Goal: Communication & Community: Answer question/provide support

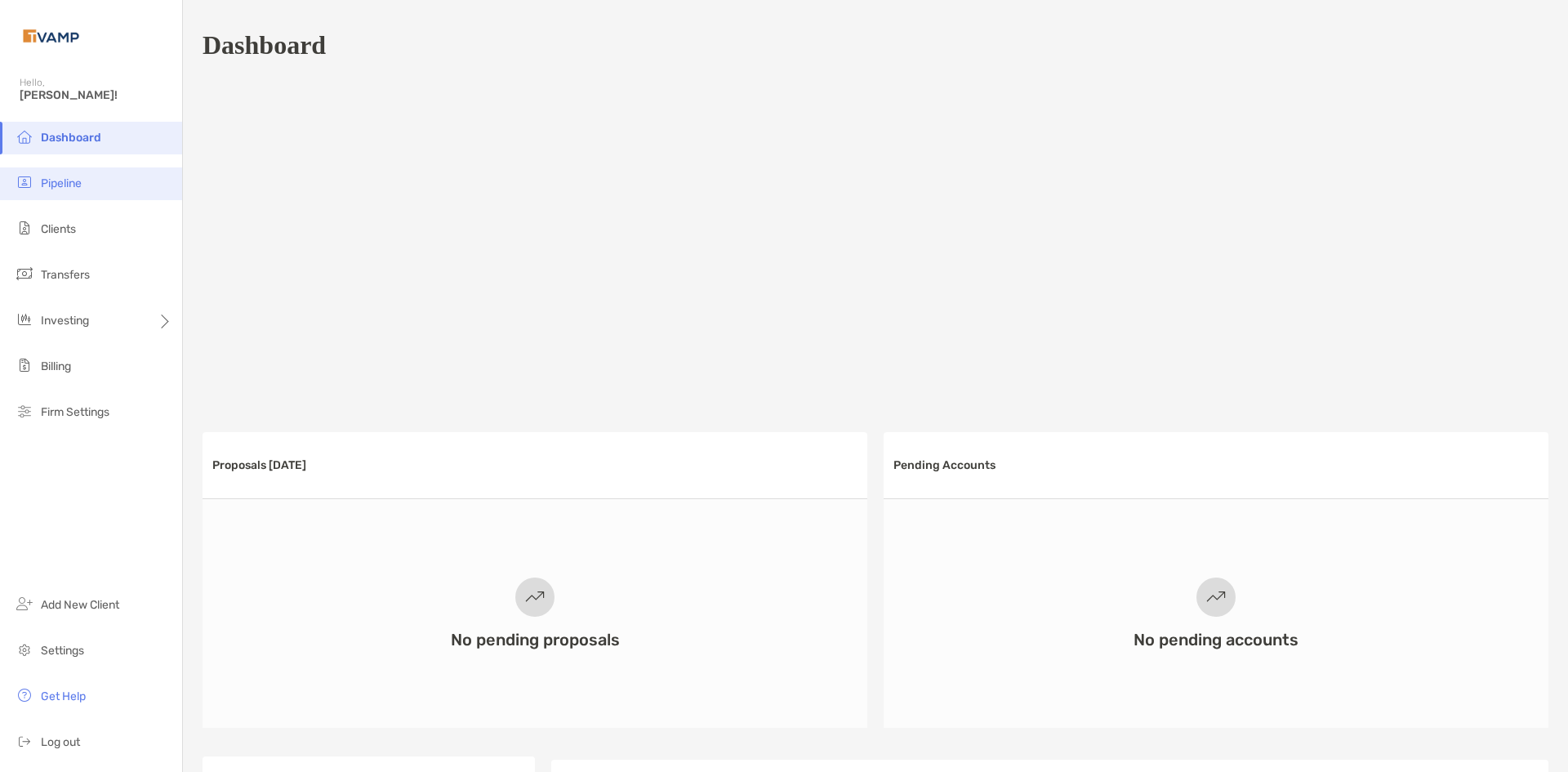
click at [113, 198] on li "Pipeline" at bounding box center [91, 184] width 182 height 33
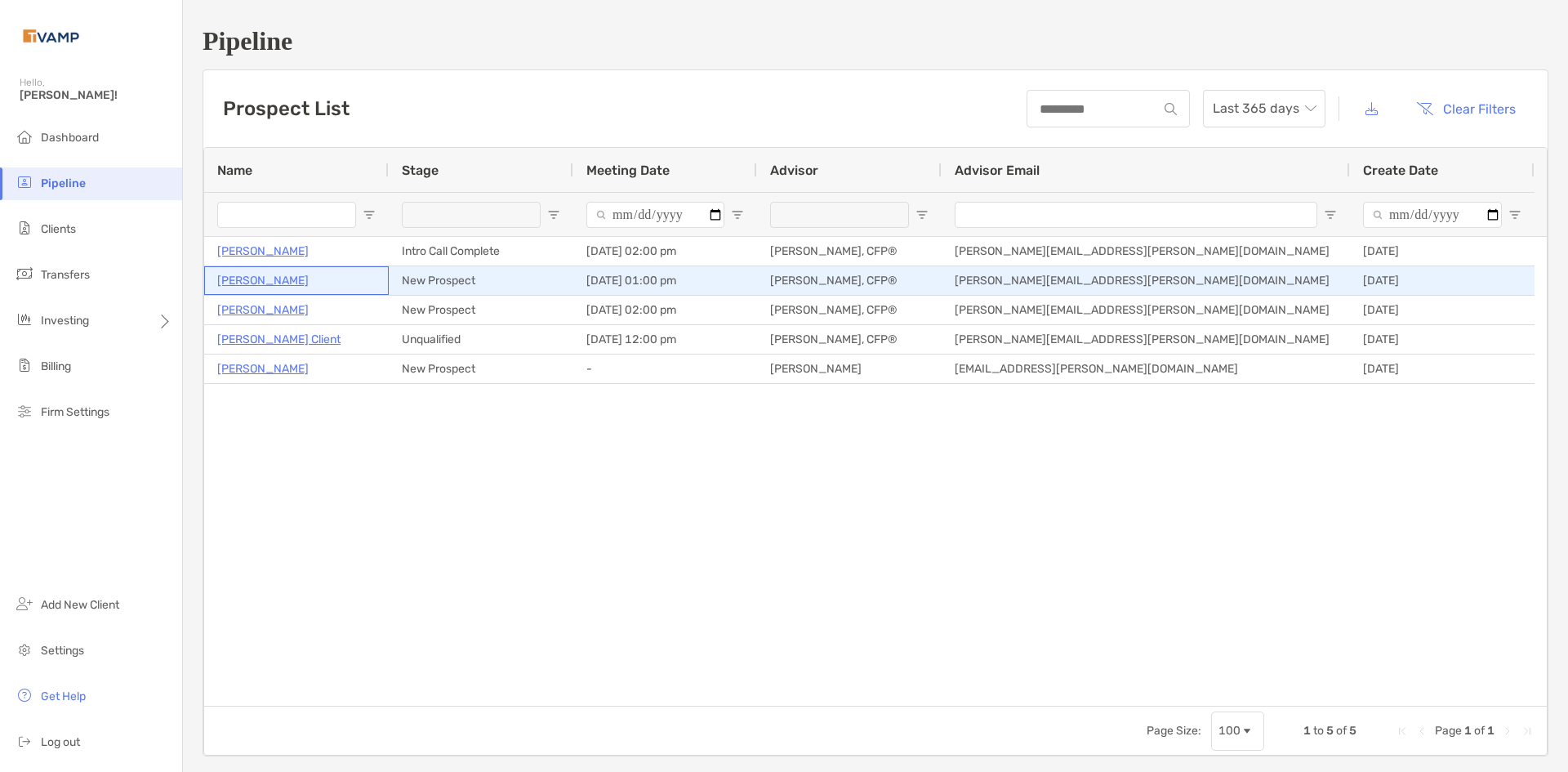
click at [237, 281] on p "[PERSON_NAME]" at bounding box center [263, 280] width 91 height 21
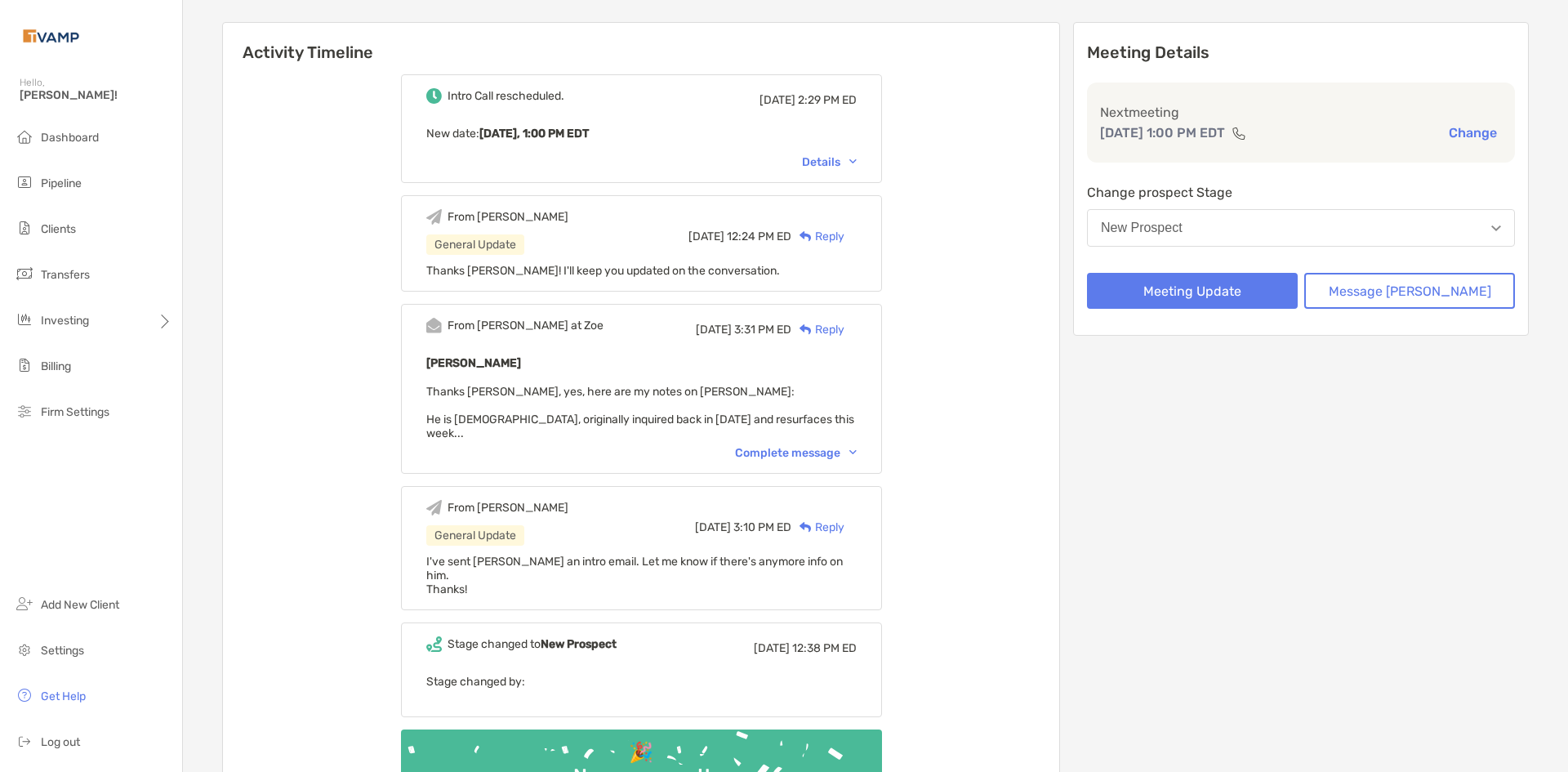
scroll to position [245, 0]
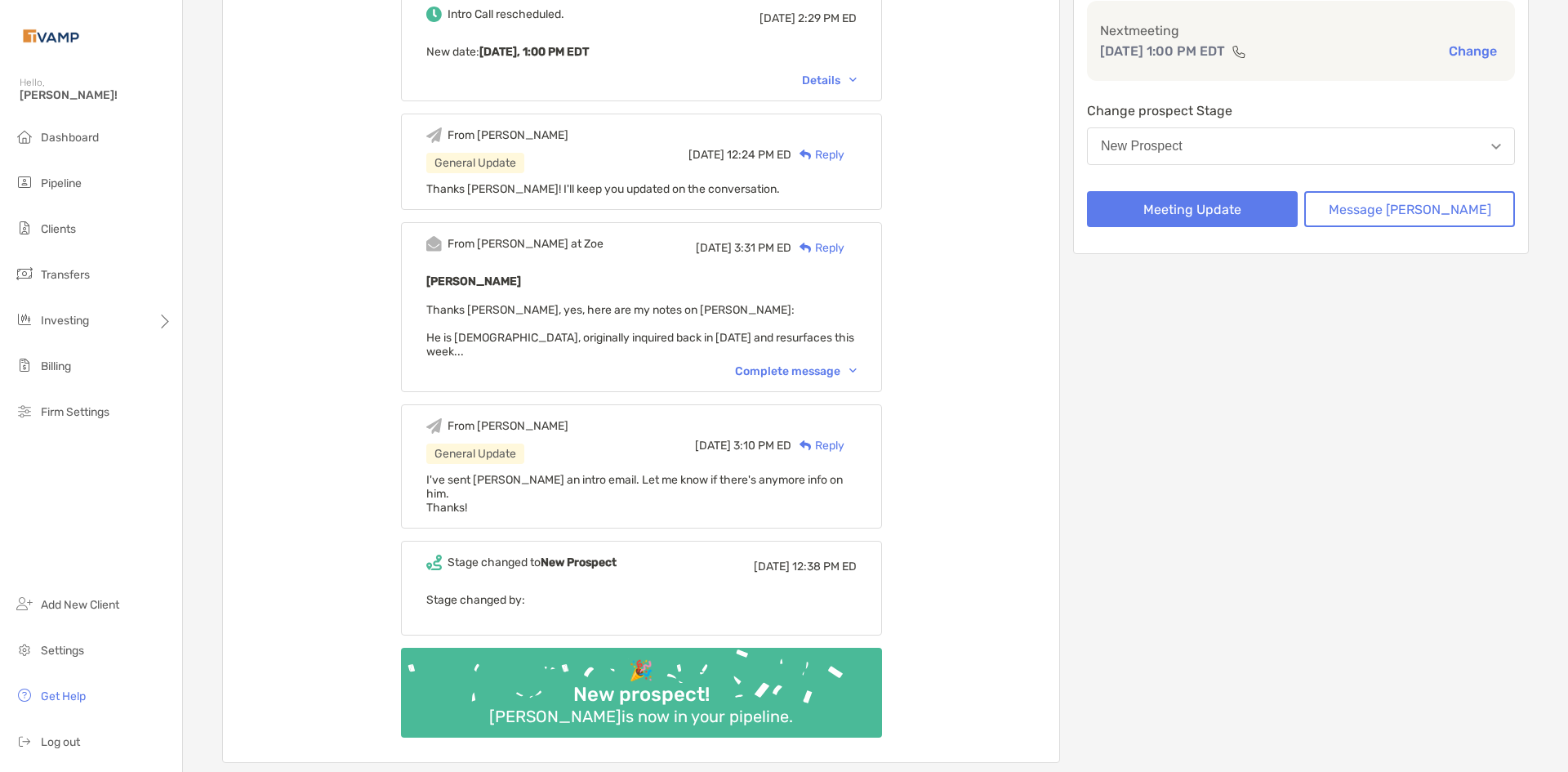
click at [787, 364] on div "Complete message" at bounding box center [795, 371] width 122 height 14
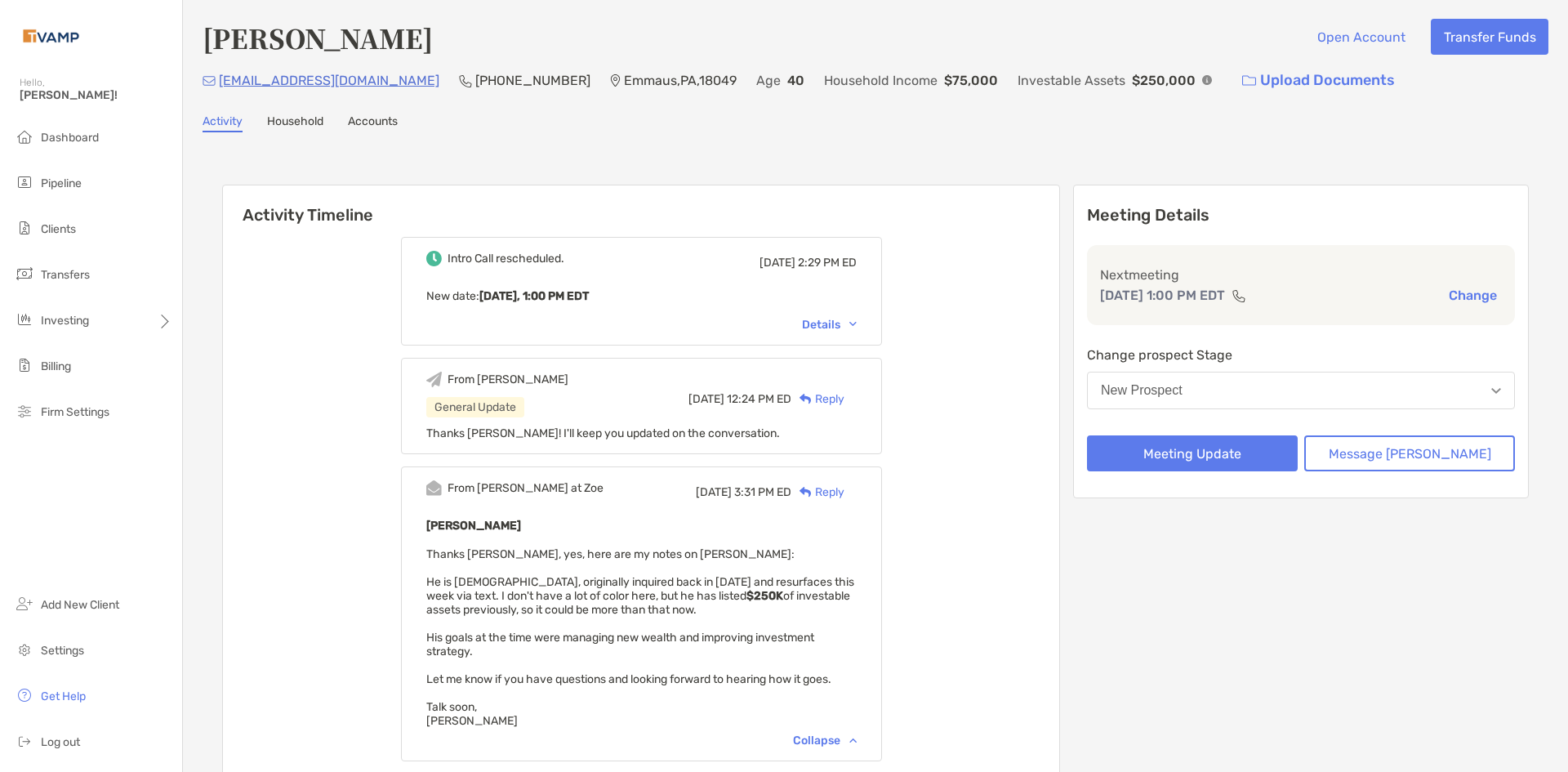
scroll to position [0, 0]
drag, startPoint x: 469, startPoint y: 78, endPoint x: 373, endPoint y: 87, distance: 96.4
click at [459, 87] on div "[PHONE_NUMBER]" at bounding box center [524, 81] width 131 height 35
copy p "[PHONE_NUMBER]"
drag, startPoint x: 346, startPoint y: 79, endPoint x: 222, endPoint y: 84, distance: 124.1
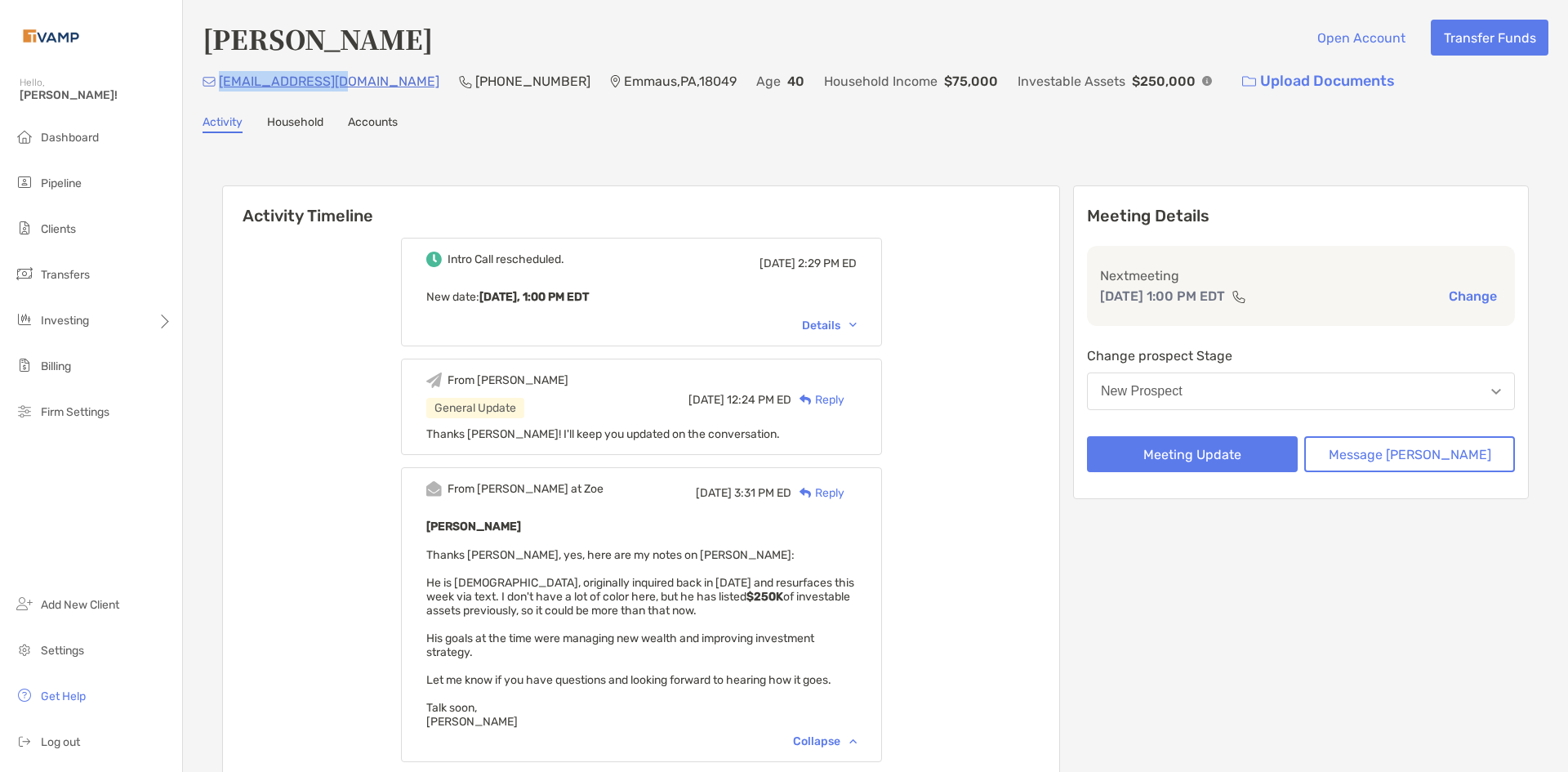
click at [222, 84] on div "tddmrr@icloud.com (484) 809-3456 Emmaus , PA , 18049 Age 40 Household Income $7…" at bounding box center [875, 81] width 1345 height 35
copy p "[EMAIL_ADDRESS][DOMAIN_NAME]"
drag, startPoint x: 474, startPoint y: 80, endPoint x: 375, endPoint y: 84, distance: 99.1
click at [375, 84] on div "tddmrr@icloud.com (484) 809-3456 Emmaus , PA , 18049 Age 40 Household Income $7…" at bounding box center [875, 81] width 1345 height 35
copy p "(484) 809-3456"
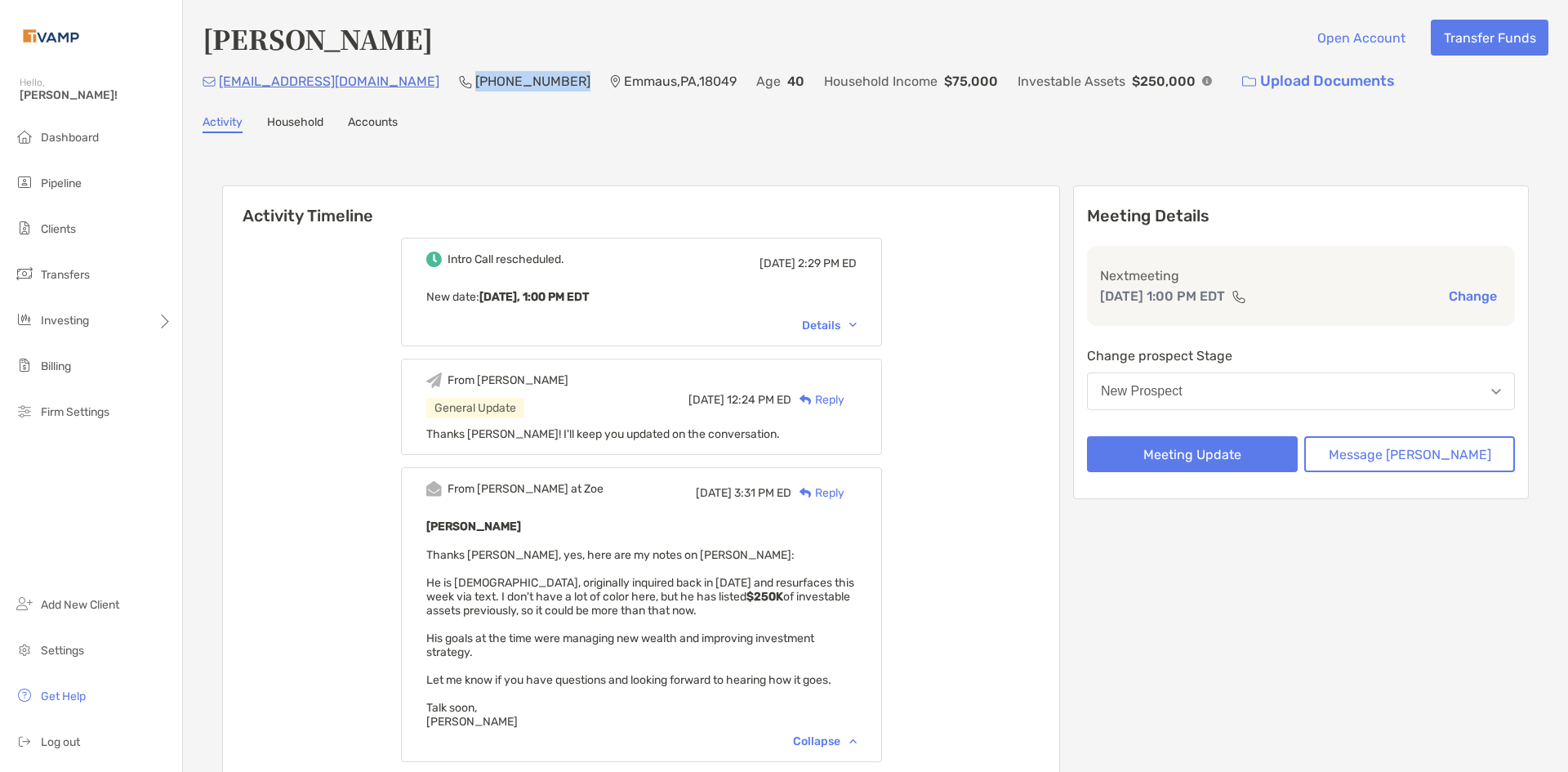
click at [1362, 397] on button "New Prospect" at bounding box center [1301, 392] width 428 height 38
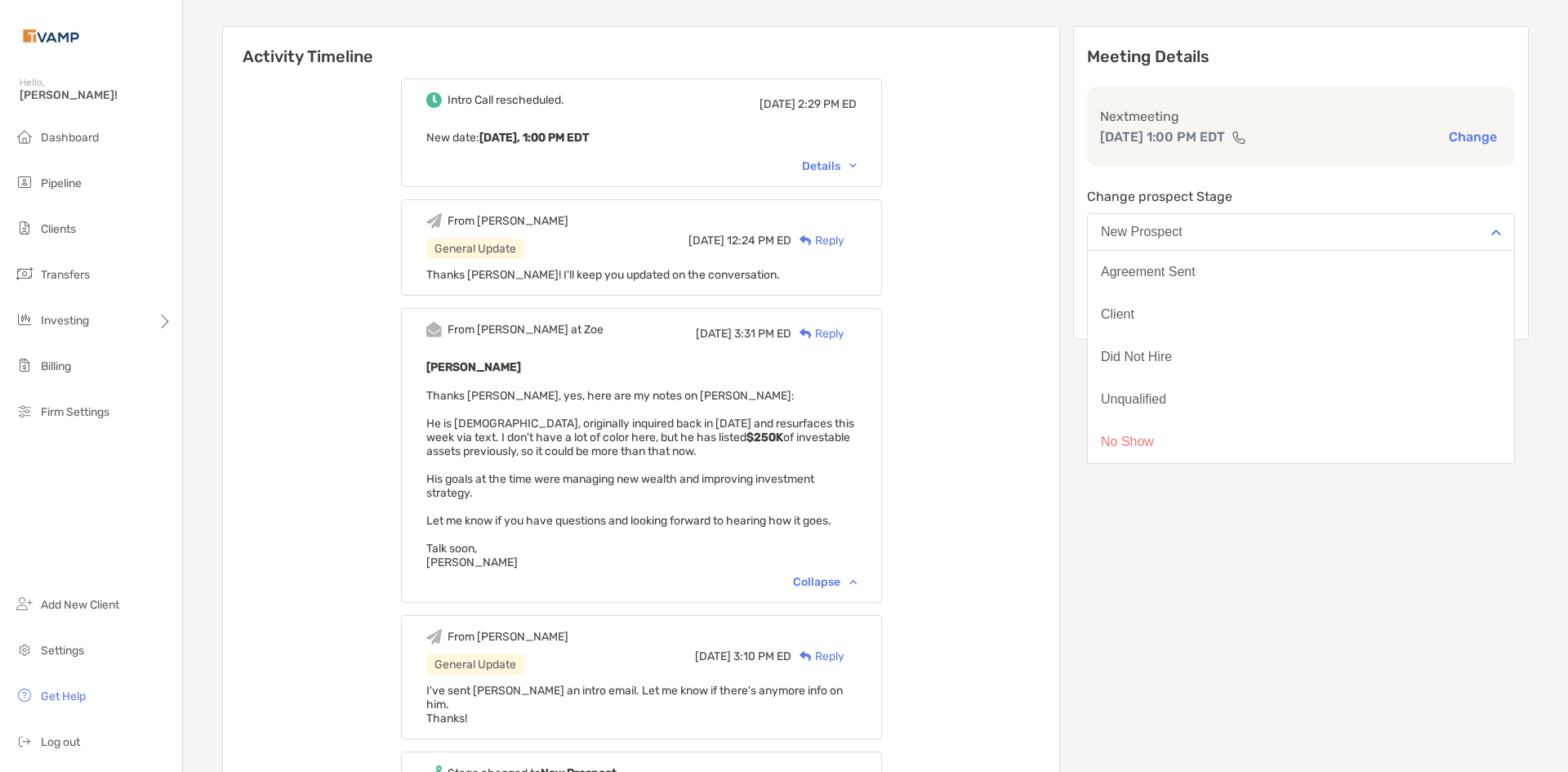
scroll to position [163, 0]
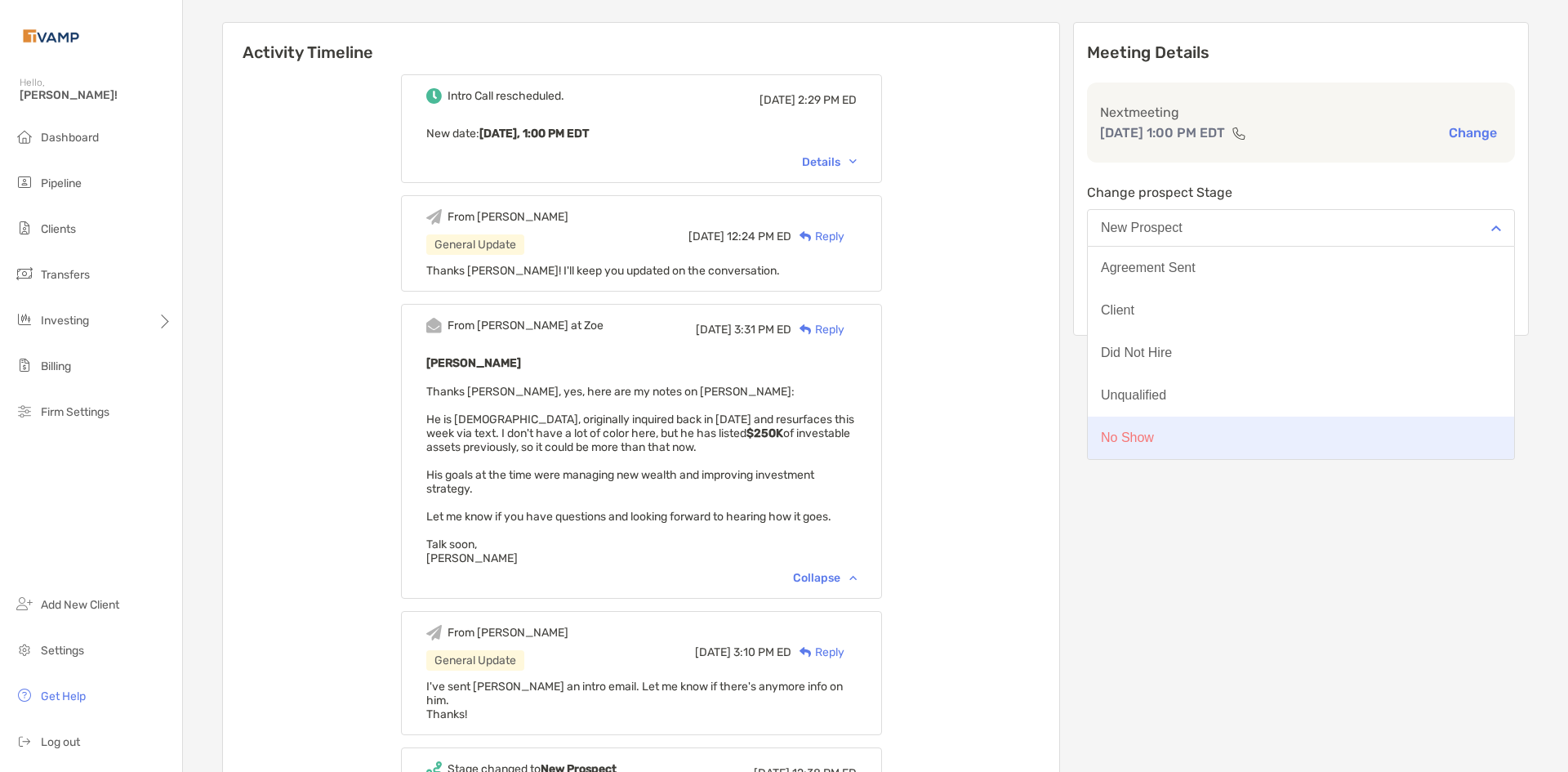
click at [1250, 441] on button "No Show" at bounding box center [1301, 437] width 426 height 42
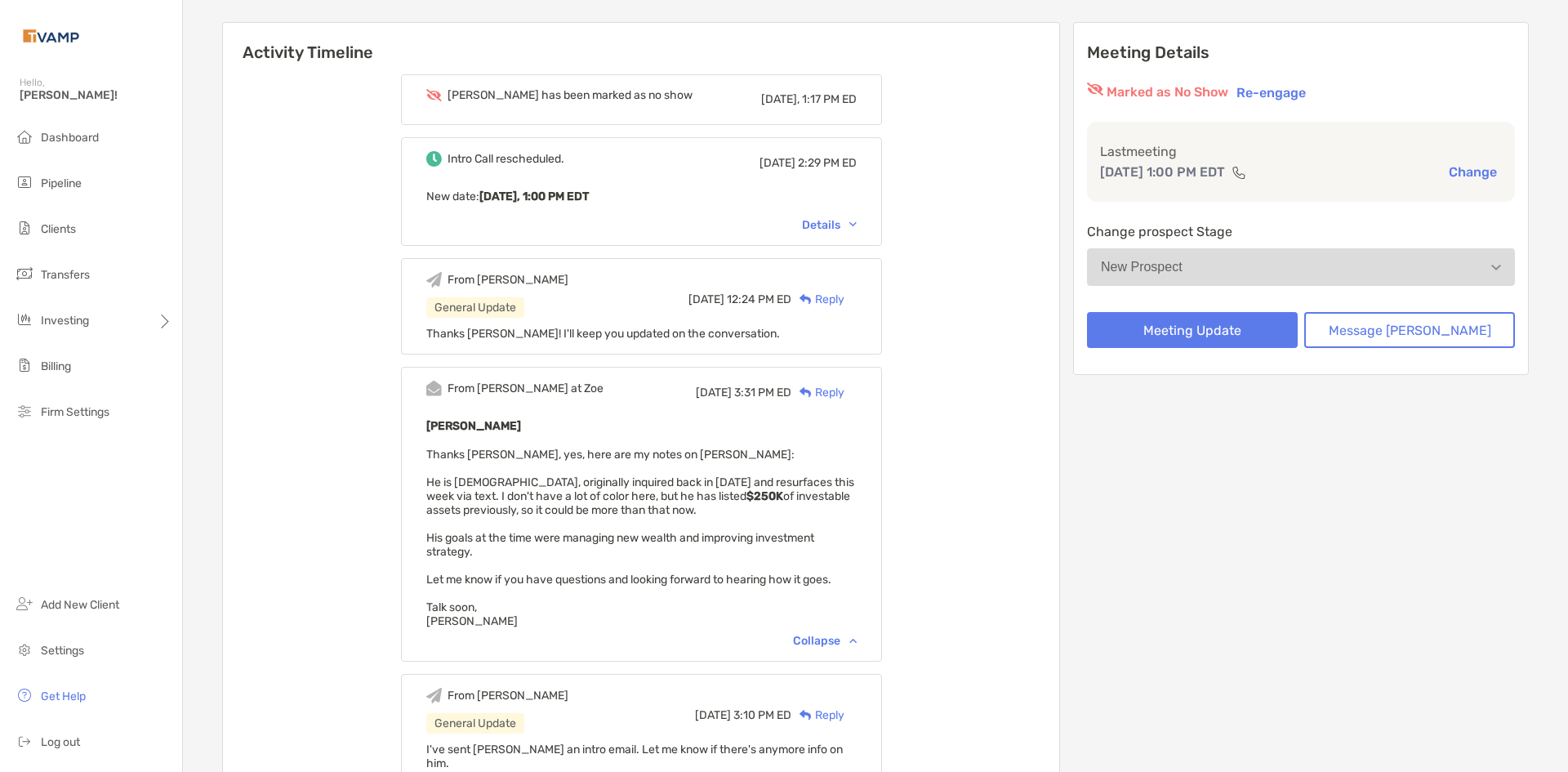
scroll to position [82, 0]
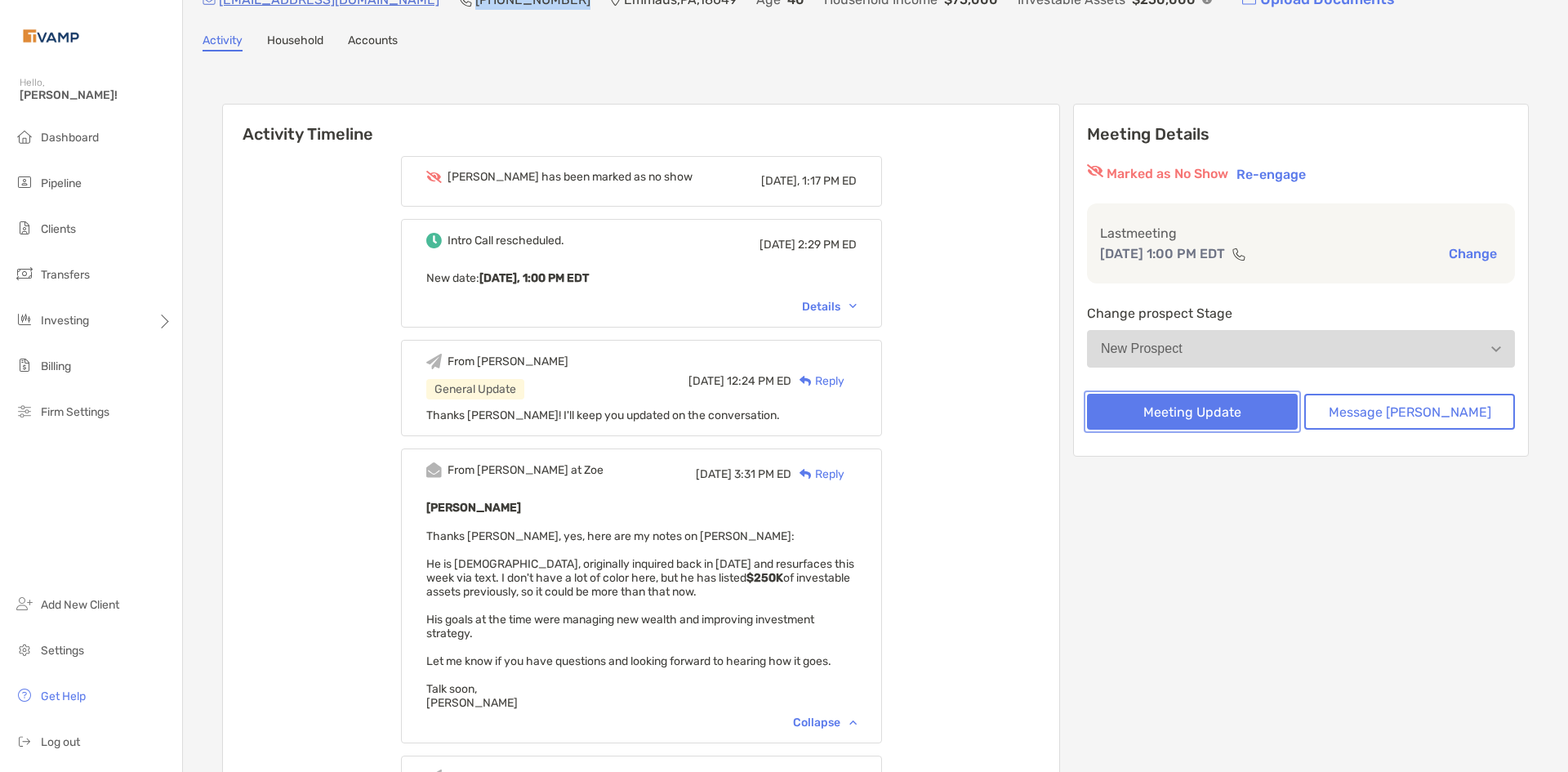
click at [1244, 420] on button "Meeting Update" at bounding box center [1192, 411] width 210 height 36
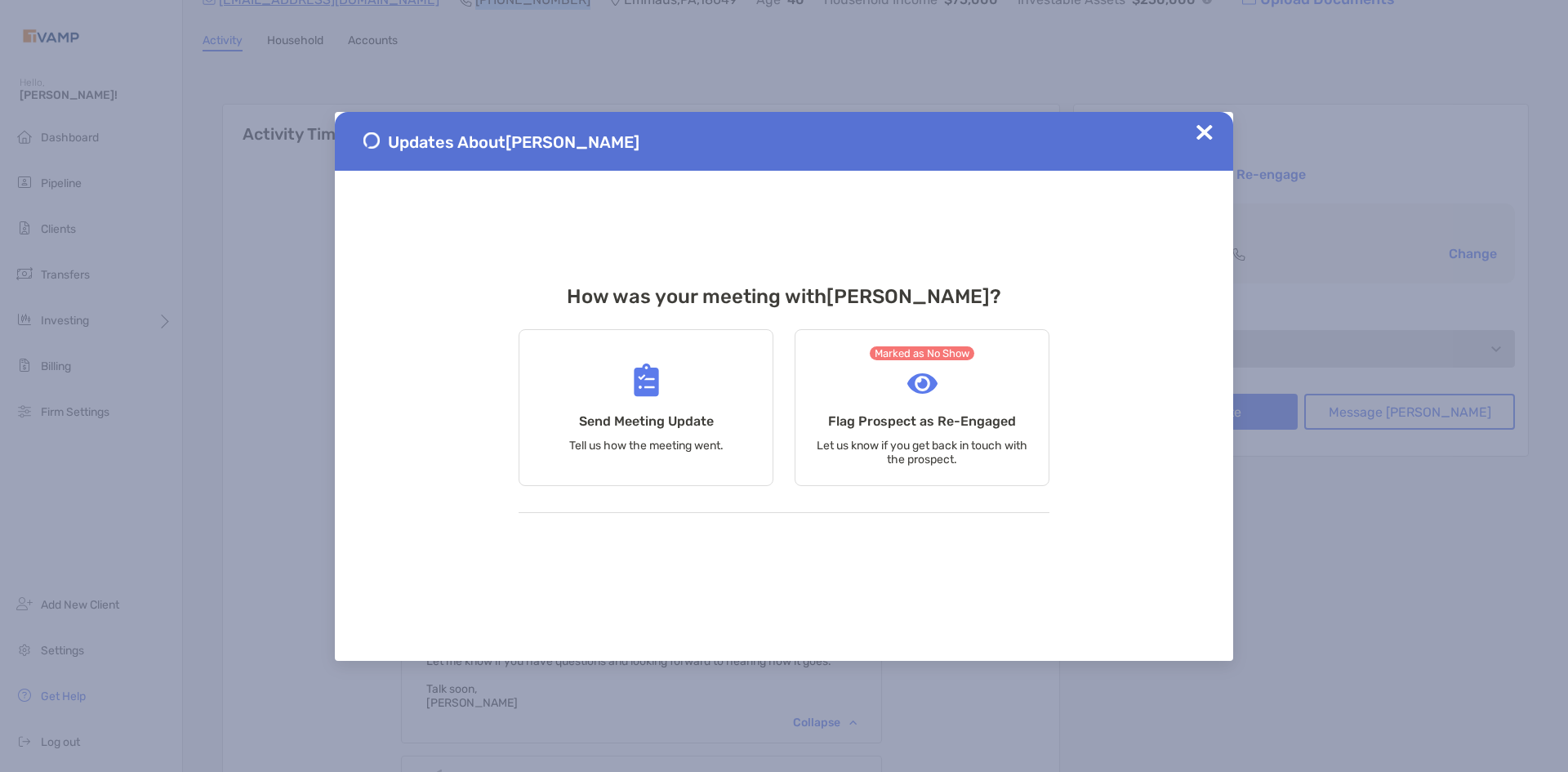
click at [1204, 133] on img at bounding box center [1204, 132] width 16 height 16
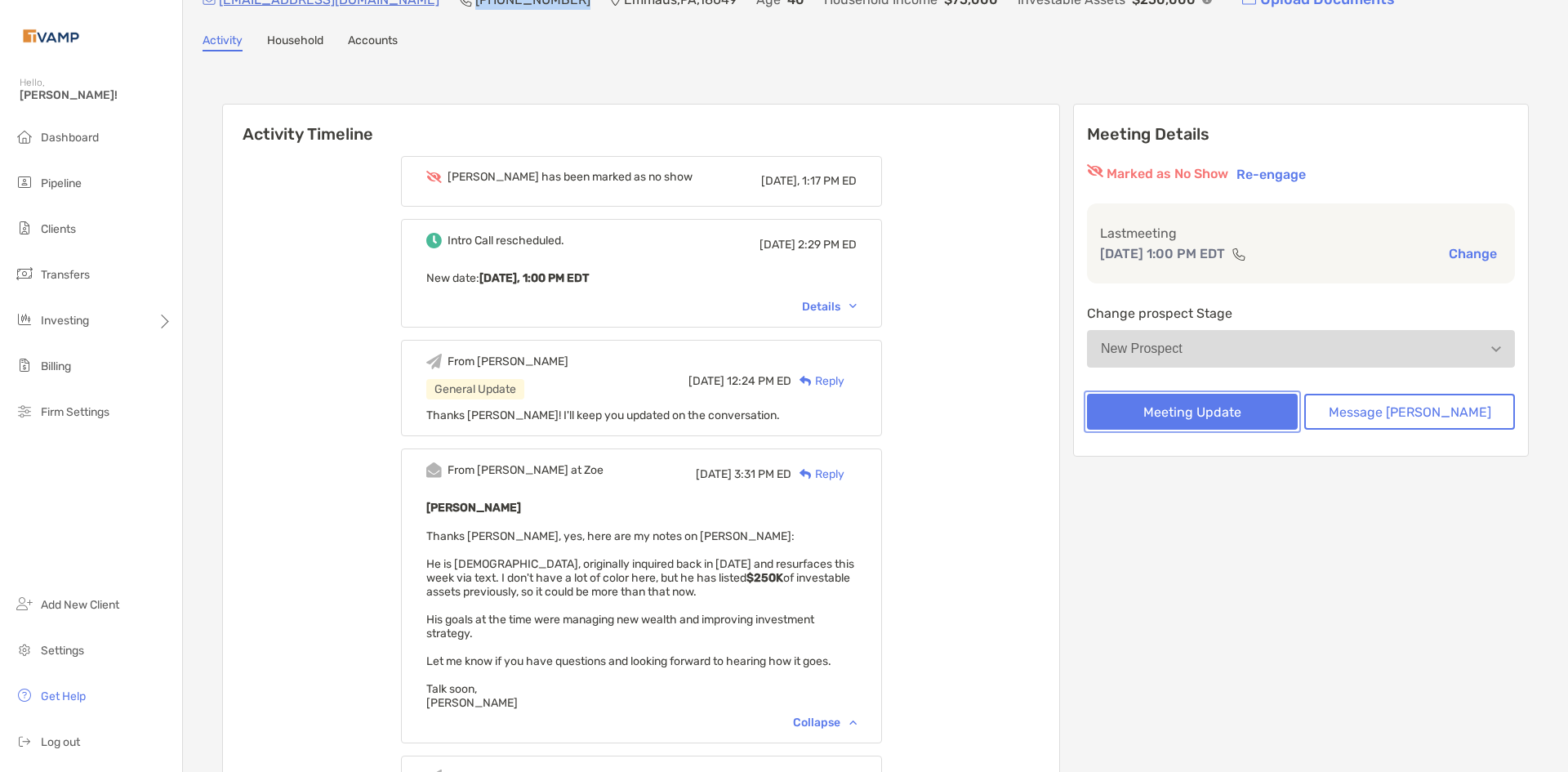
click at [1293, 416] on button "Meeting Update" at bounding box center [1192, 411] width 210 height 36
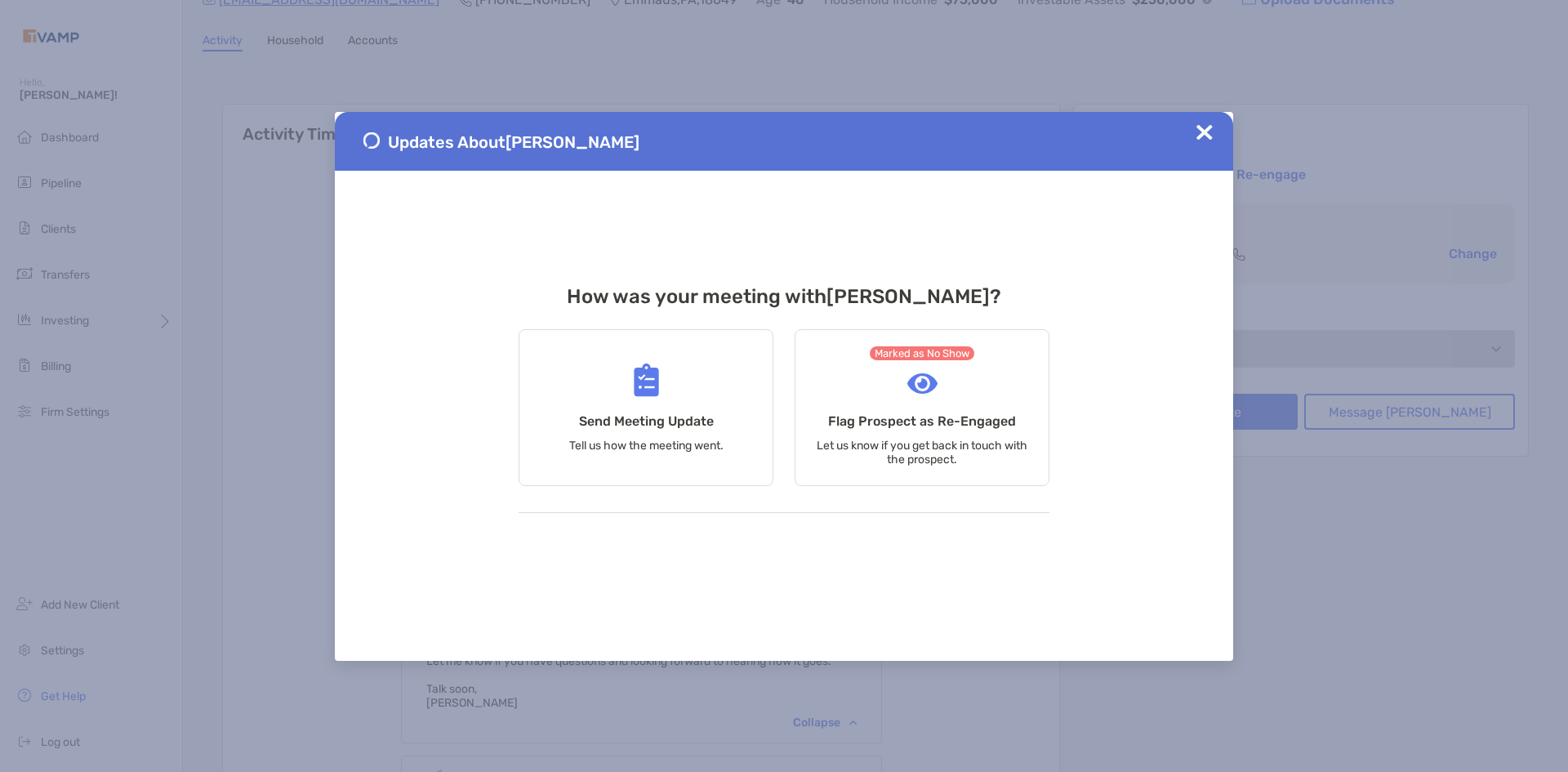
click at [1195, 133] on div "Updates About Todd Morrison" at bounding box center [783, 141] width 898 height 59
click at [1201, 131] on img at bounding box center [1204, 132] width 16 height 16
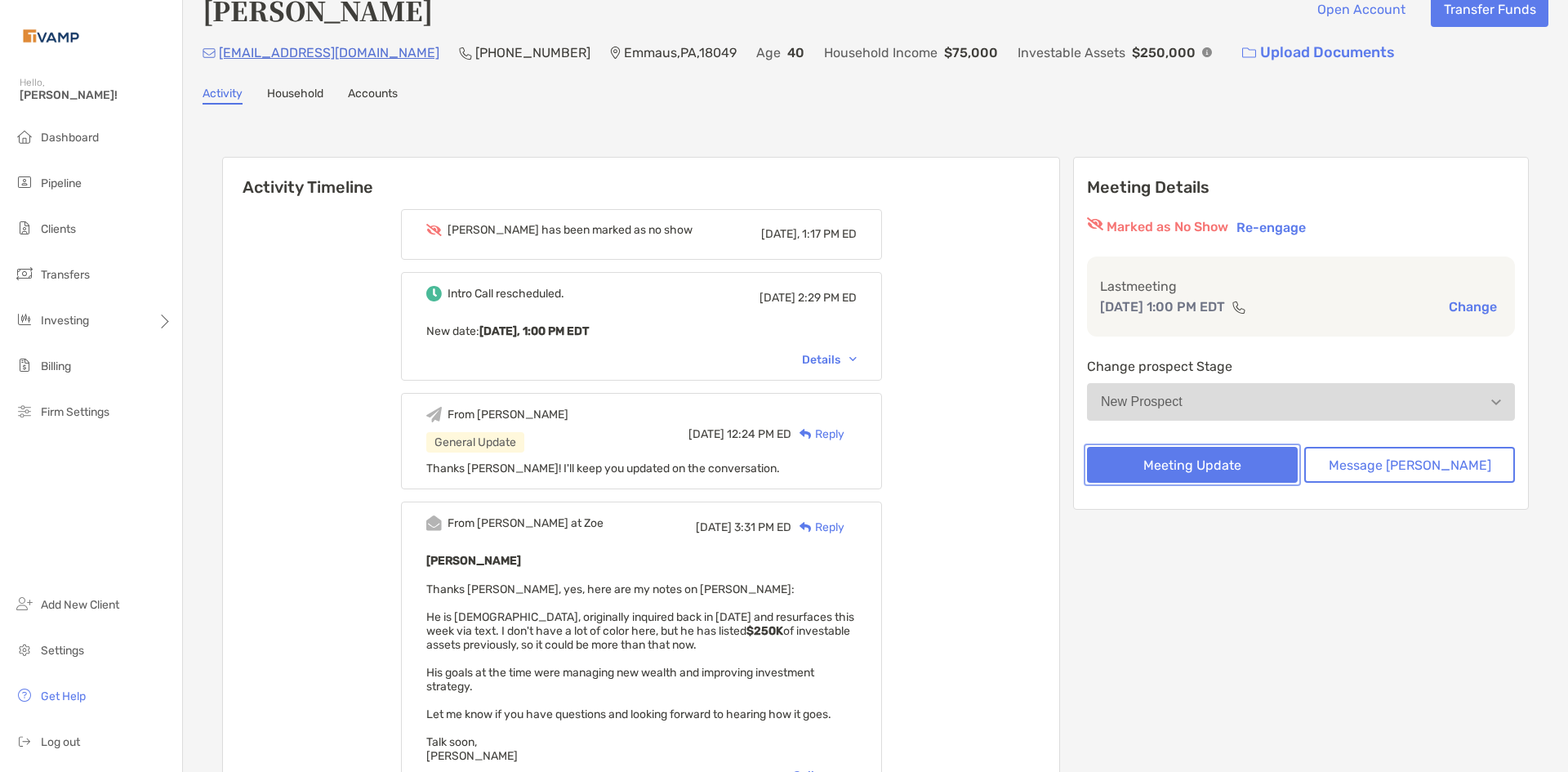
scroll to position [0, 0]
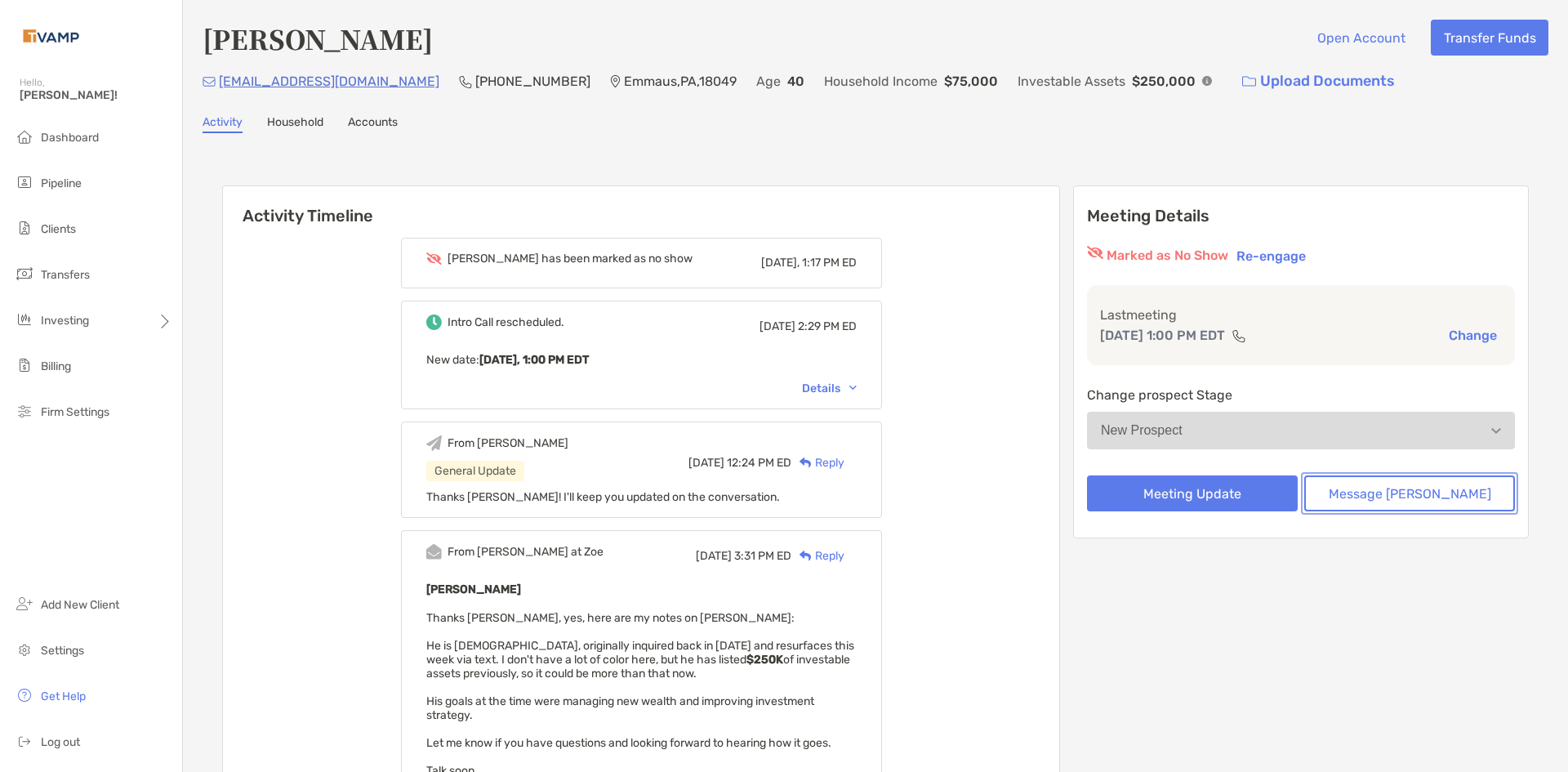
click at [1429, 493] on button "Message [PERSON_NAME]" at bounding box center [1409, 493] width 210 height 36
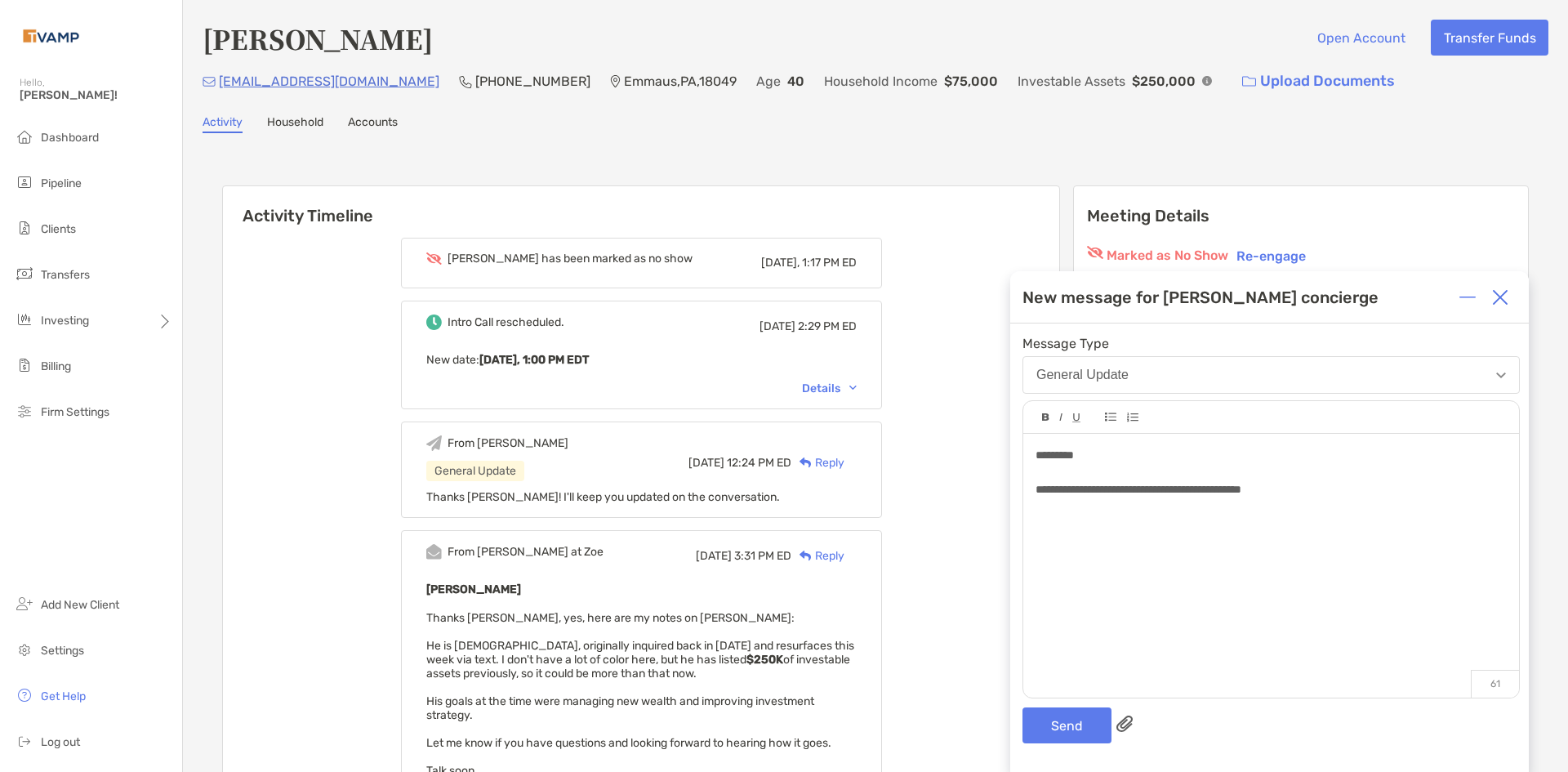
click at [1328, 495] on div "**********" at bounding box center [1270, 490] width 470 height 17
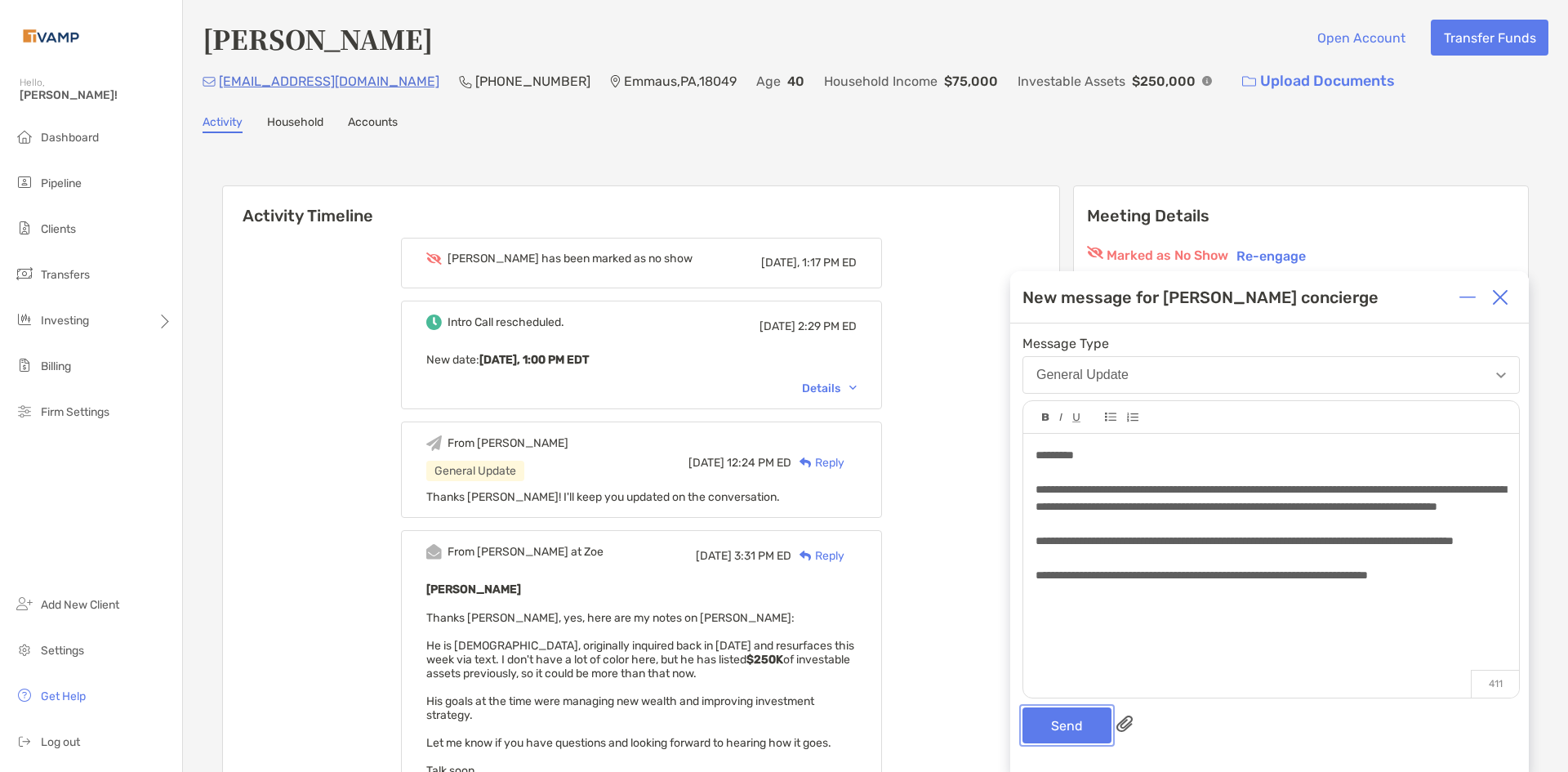
click at [1080, 723] on button "Send" at bounding box center [1066, 725] width 89 height 36
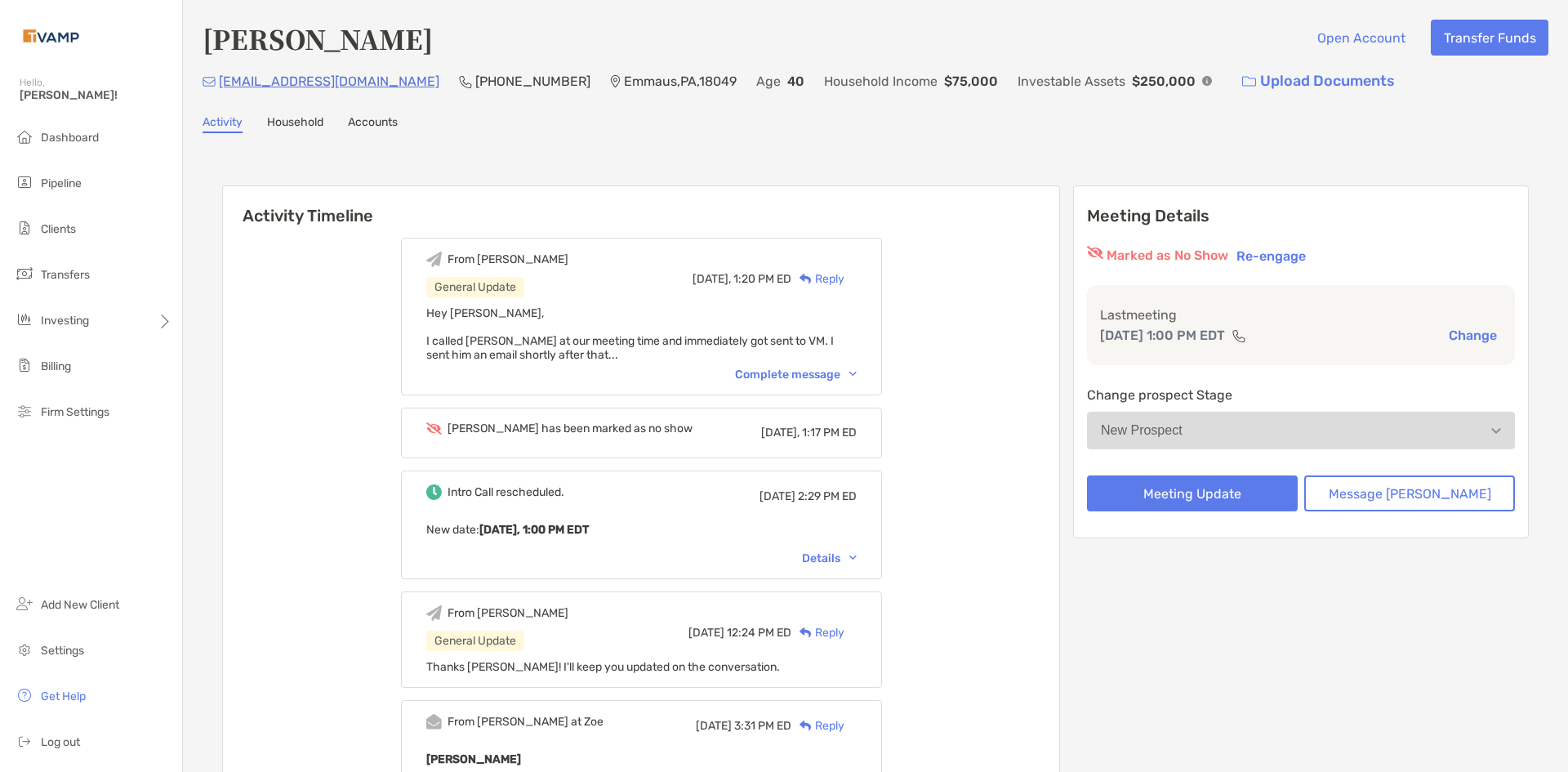
click at [799, 371] on div "Complete message" at bounding box center [795, 374] width 122 height 14
click at [91, 185] on li "Pipeline" at bounding box center [91, 184] width 182 height 33
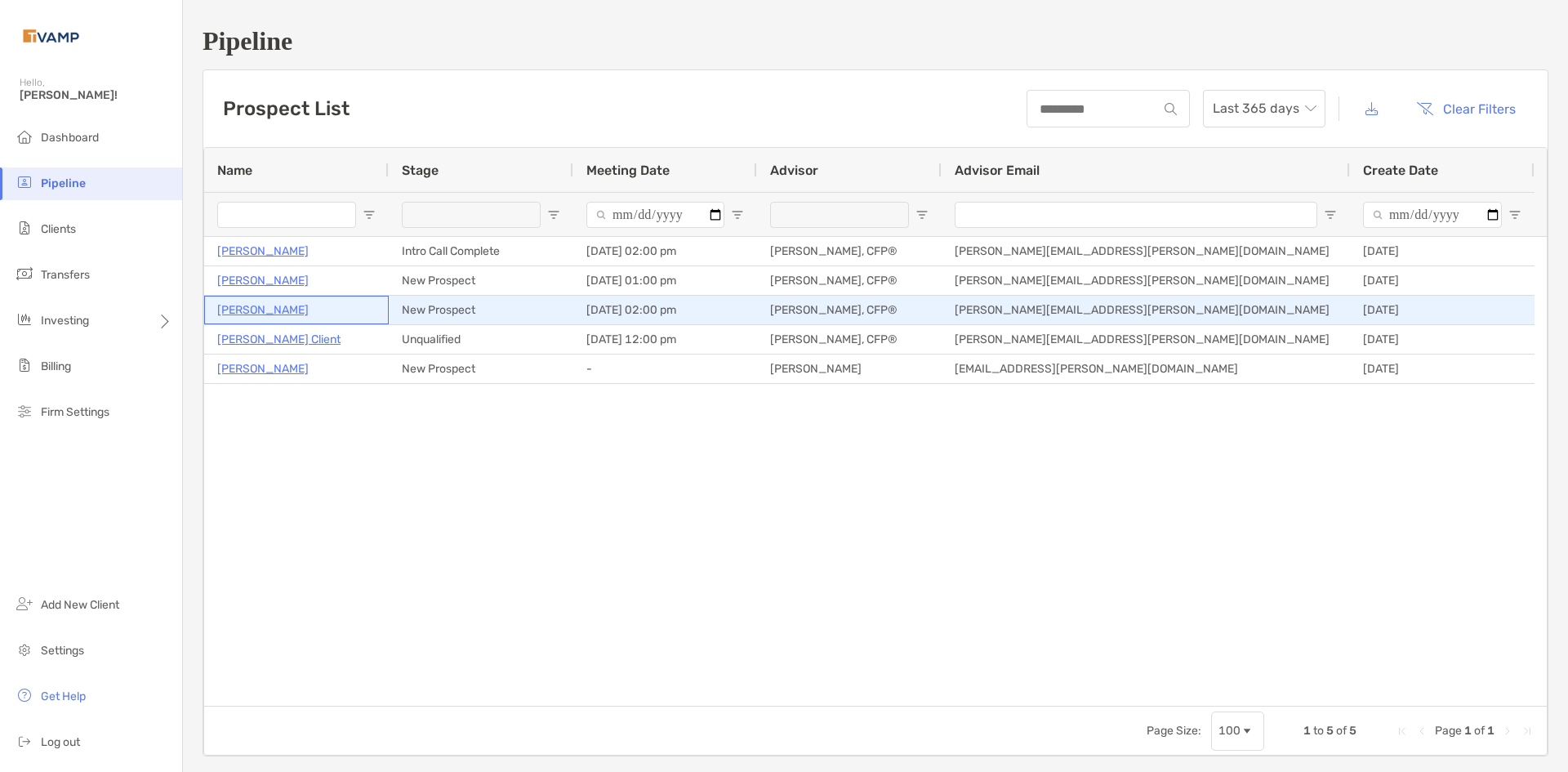
click at [289, 316] on p "[PERSON_NAME]" at bounding box center [263, 310] width 91 height 21
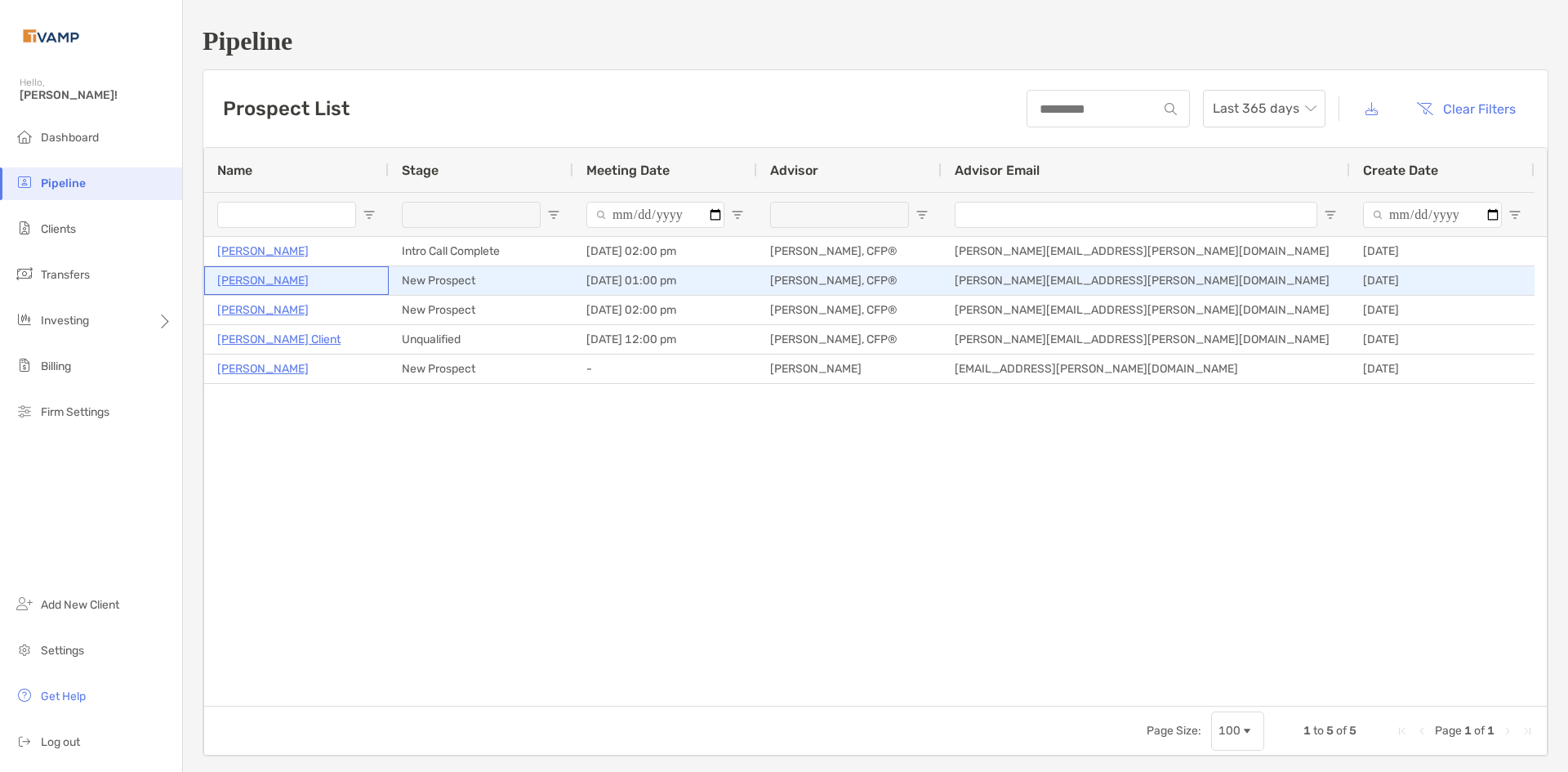
click at [276, 278] on p "Todd Morrison" at bounding box center [263, 280] width 91 height 21
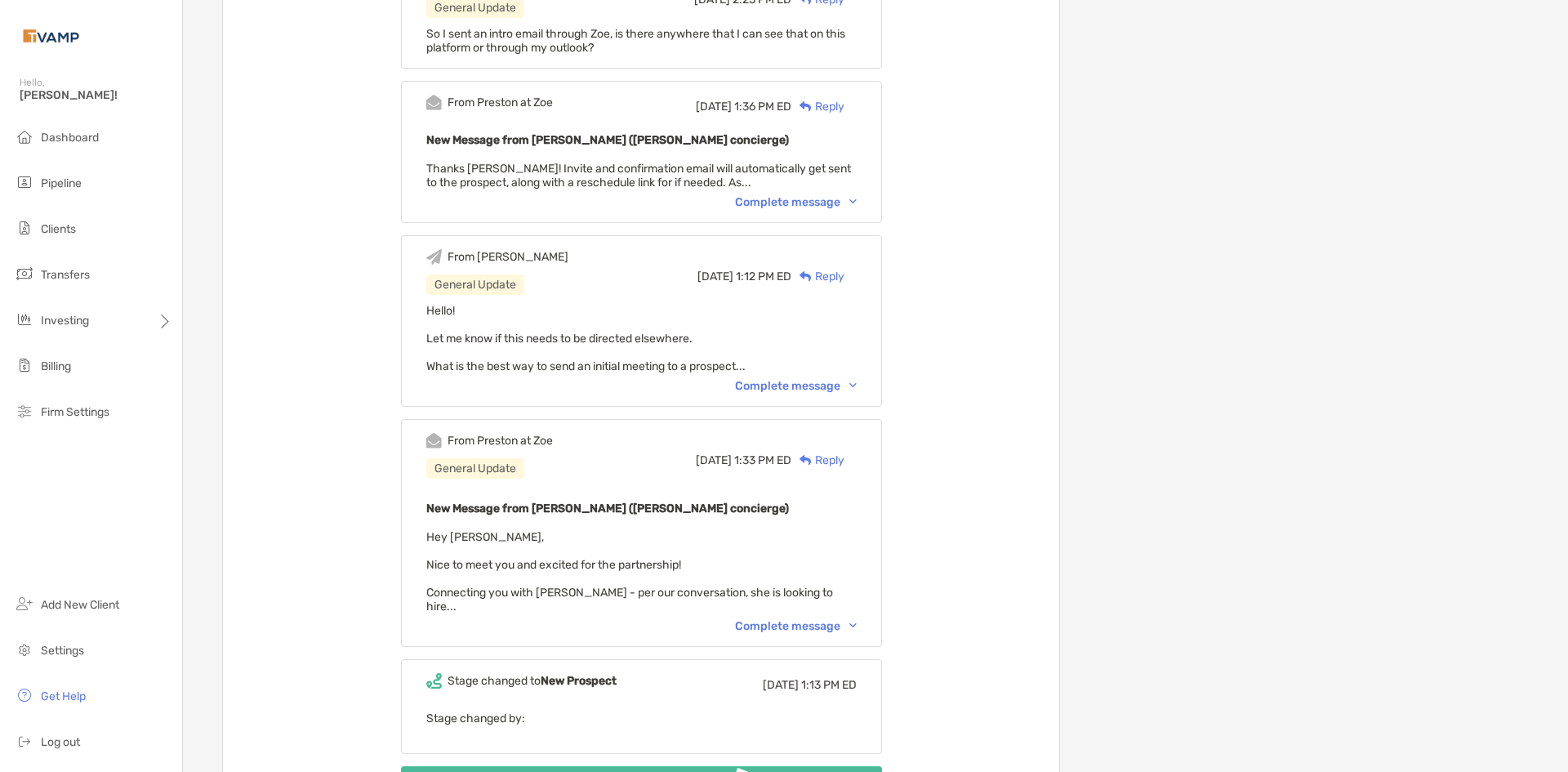
scroll to position [817, 0]
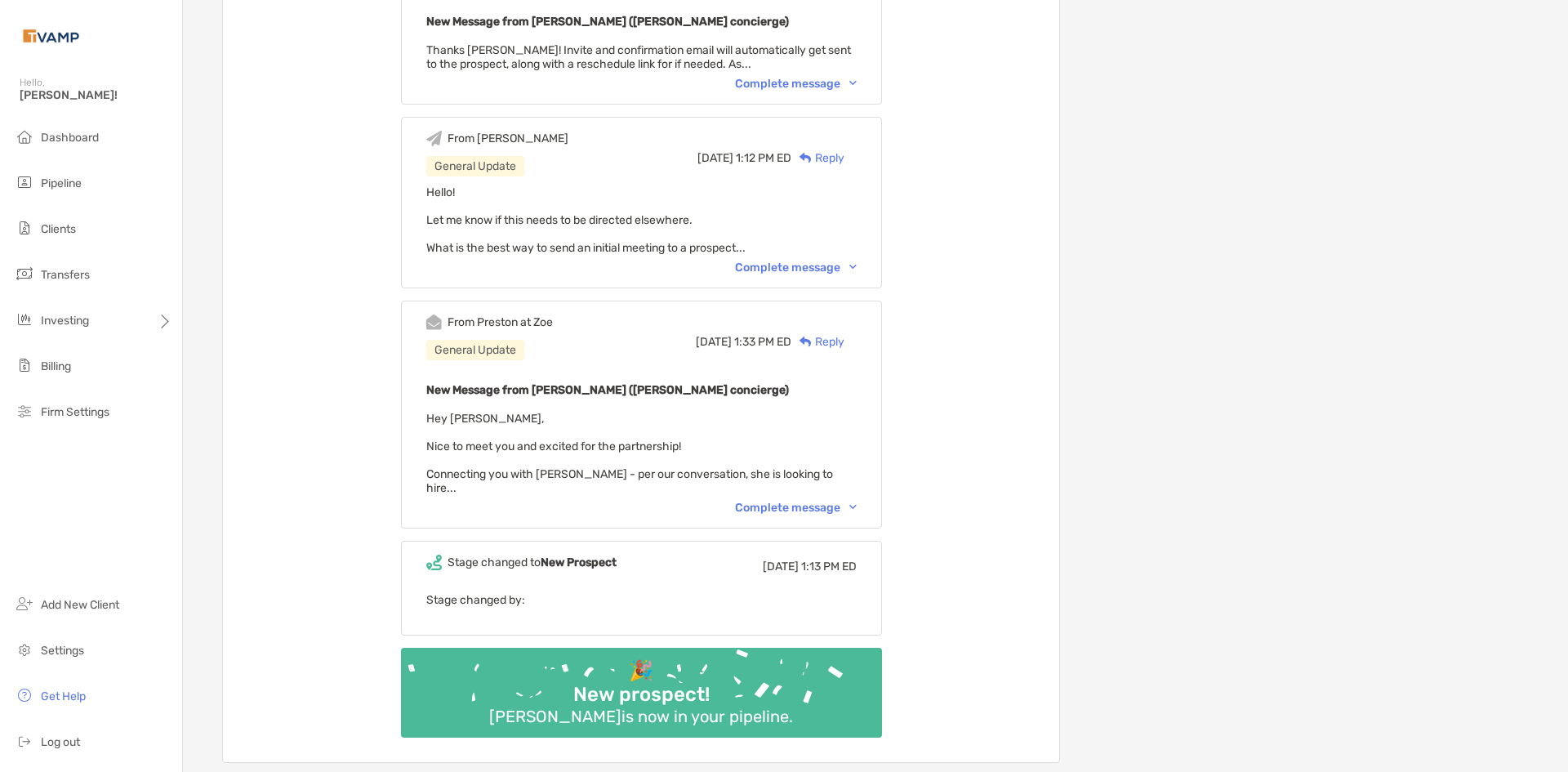
click at [793, 500] on div "Complete message" at bounding box center [795, 507] width 122 height 14
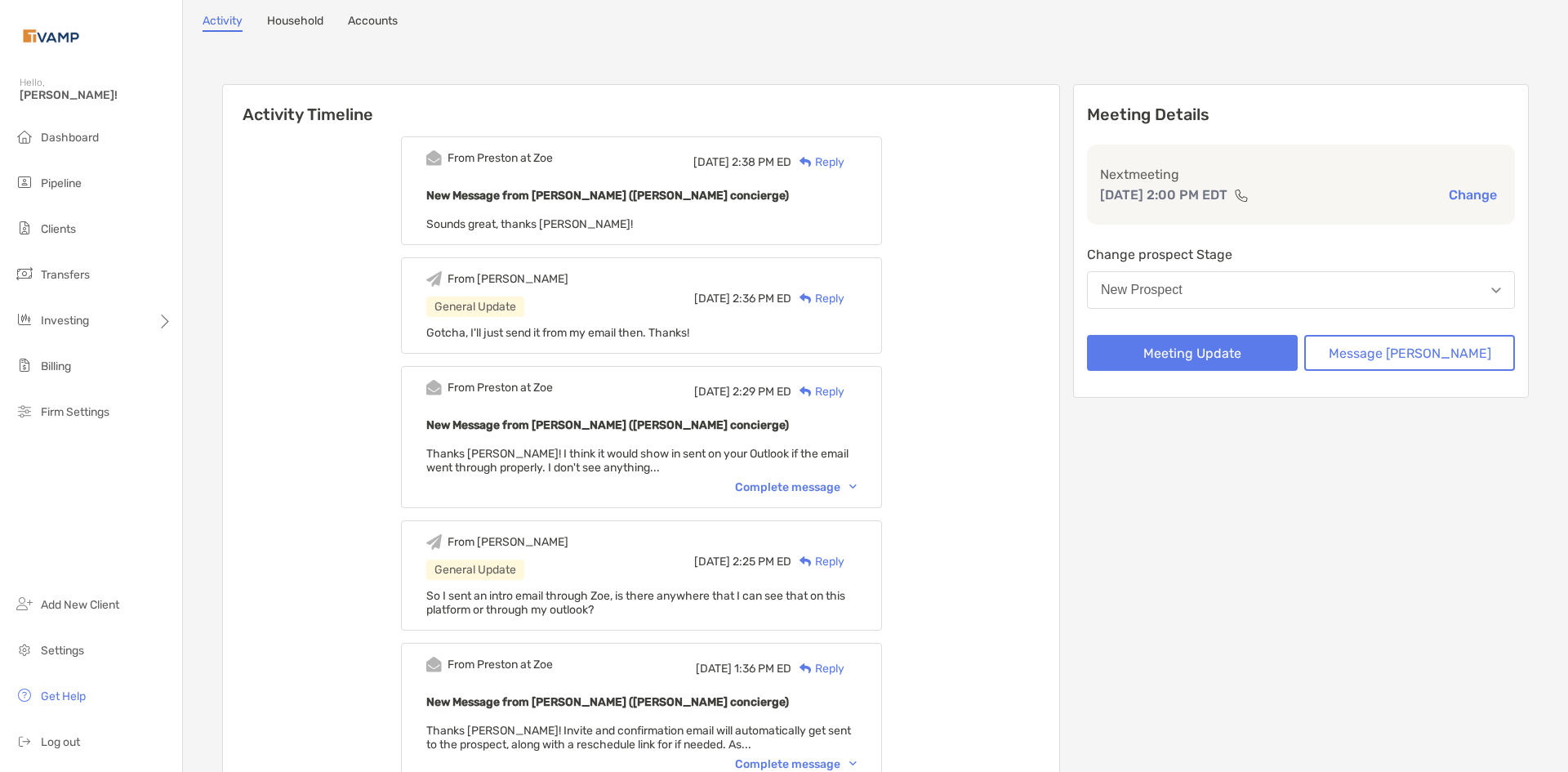
scroll to position [0, 0]
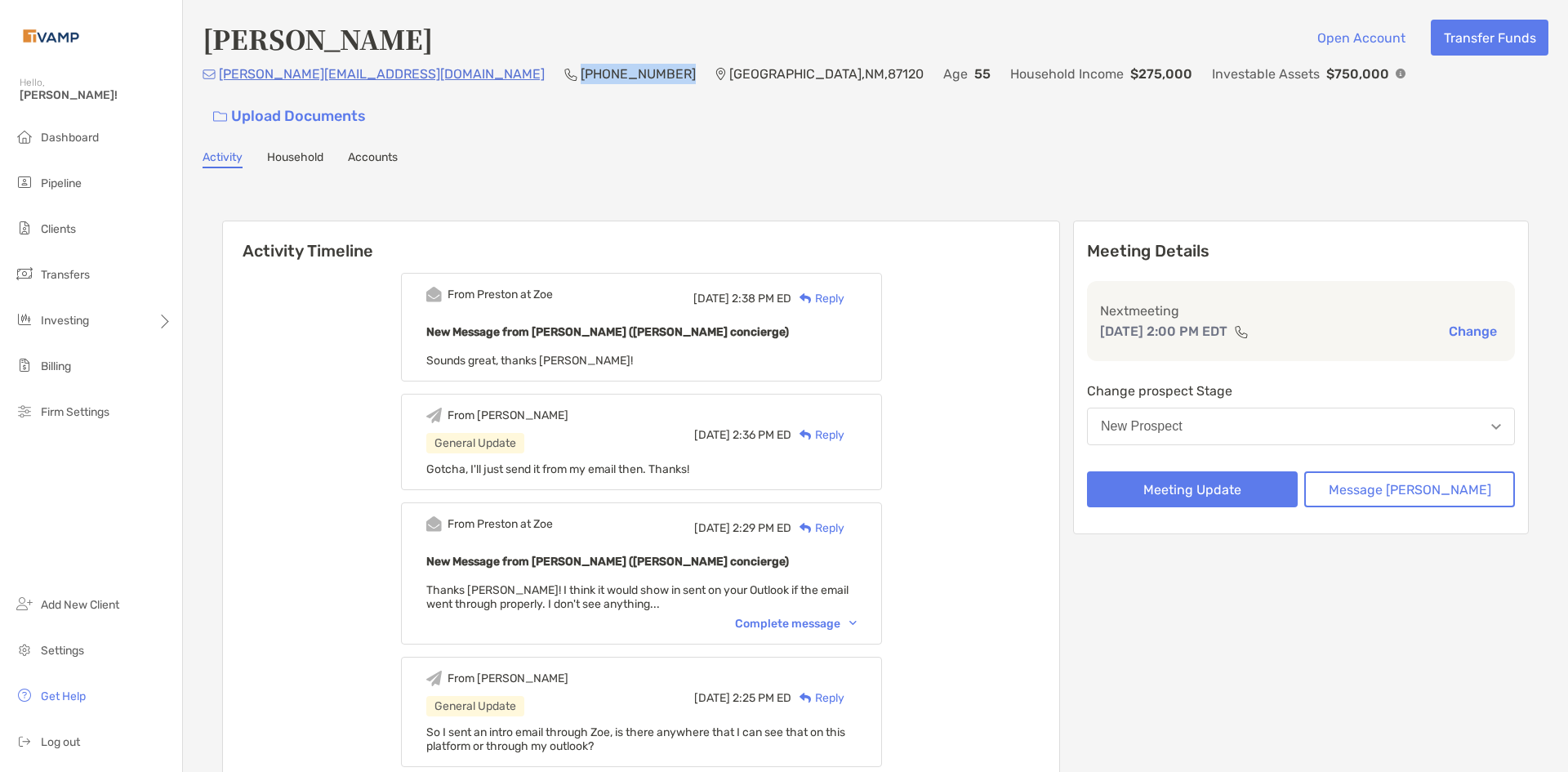
drag, startPoint x: 531, startPoint y: 81, endPoint x: 432, endPoint y: 83, distance: 99.0
click at [432, 83] on div "cheryl.sampson1@gmail.com (972) 467-8460 Albuquerque , NM , 87120 Age 55 Househ…" at bounding box center [875, 98] width 1345 height 70
copy p "(972) 467-8460"
drag, startPoint x: 434, startPoint y: 84, endPoint x: 176, endPoint y: 115, distance: 259.9
click at [580, 85] on p "(972) 467-8460" at bounding box center [637, 74] width 115 height 21
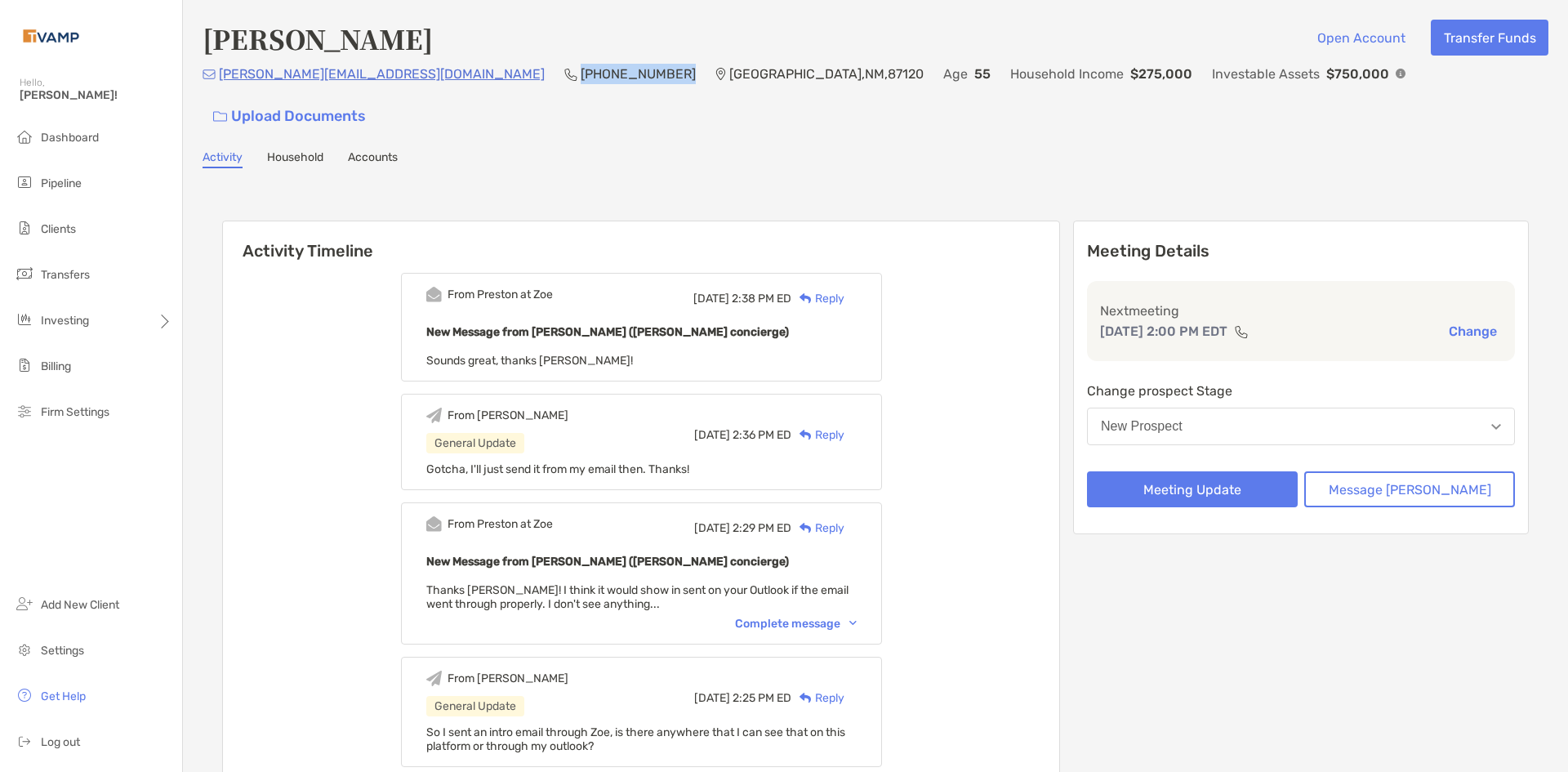
drag, startPoint x: 528, startPoint y: 82, endPoint x: 431, endPoint y: 83, distance: 97.0
click at [431, 83] on div "cheryl.sampson1@gmail.com (972) 467-8460 Albuquerque , NM , 87120 Age 55 Househ…" at bounding box center [875, 98] width 1345 height 70
copy p "(972) 467-8460"
drag, startPoint x: 506, startPoint y: 148, endPoint x: 390, endPoint y: 113, distance: 121.2
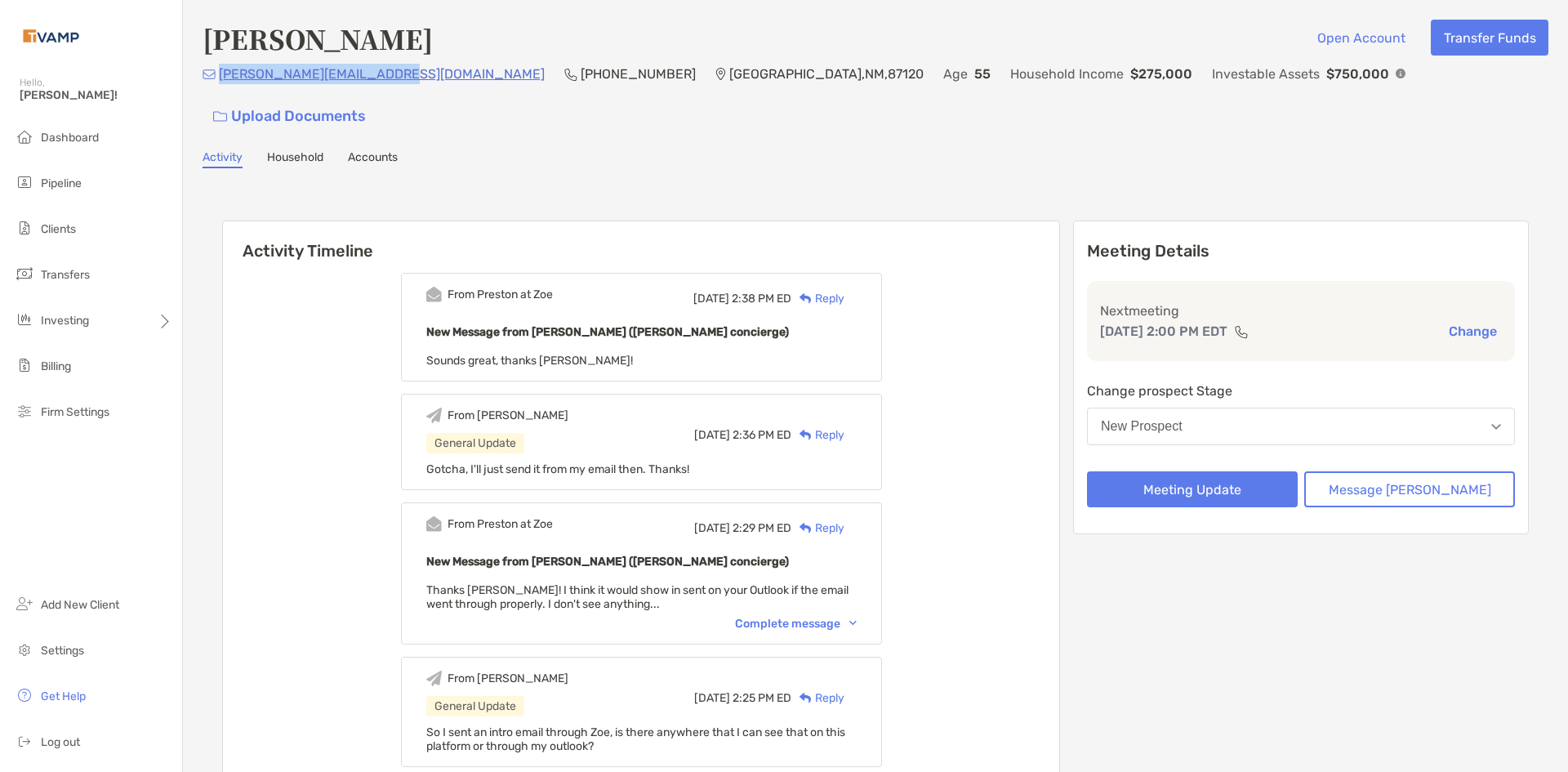
drag, startPoint x: 397, startPoint y: 84, endPoint x: 223, endPoint y: 86, distance: 174.0
click at [223, 86] on div "cheryl.sampson1@gmail.com (972) 467-8460 Albuquerque , NM , 87120 Age 55 Househ…" at bounding box center [875, 98] width 1345 height 70
copy p "cheryl.sampson1@gmail.com"
drag, startPoint x: 525, startPoint y: 82, endPoint x: 431, endPoint y: 84, distance: 94.0
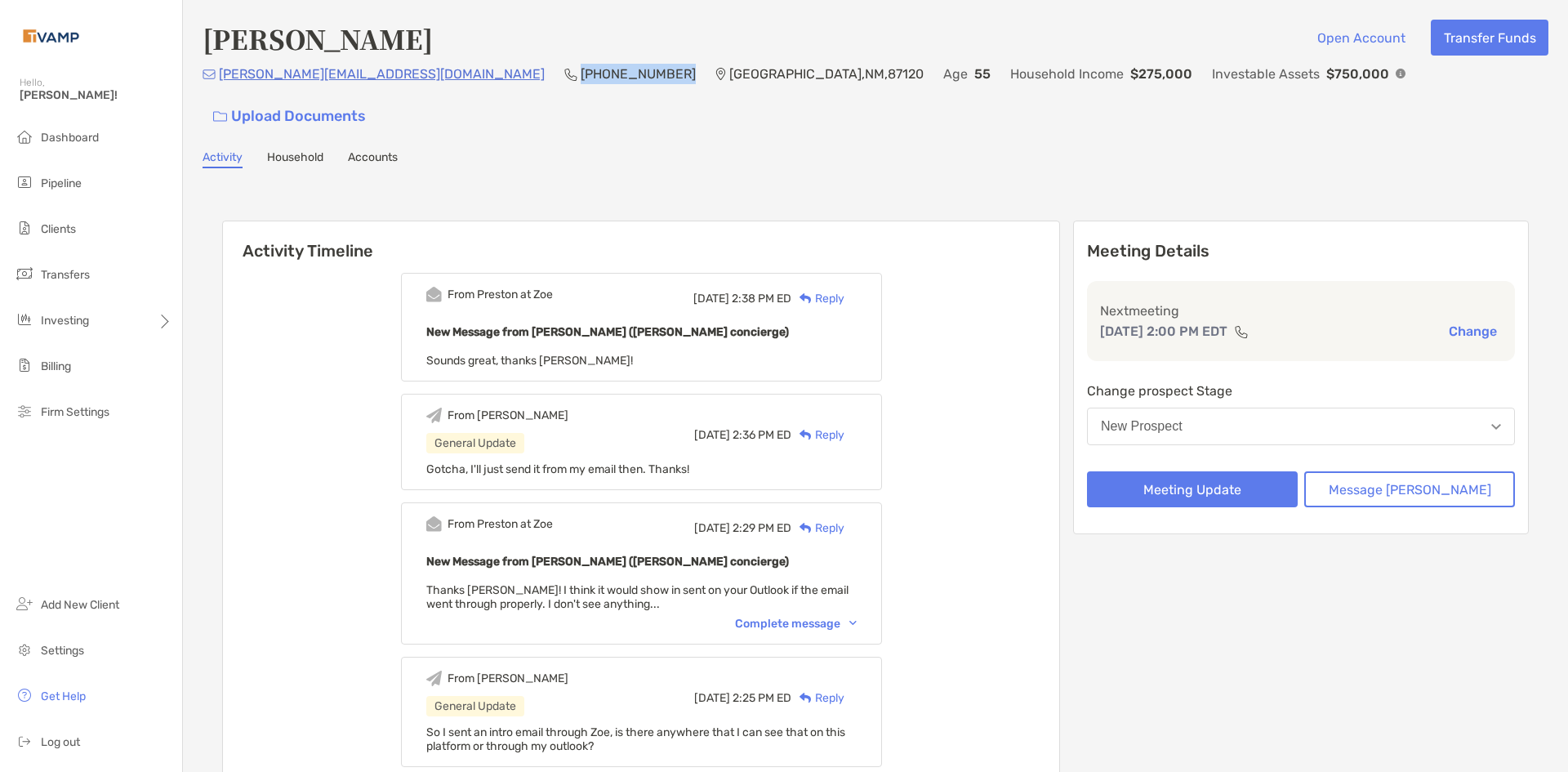
click at [431, 84] on div "cheryl.sampson1@gmail.com (972) 467-8460 Albuquerque , NM , 87120 Age 55 Househ…" at bounding box center [875, 98] width 1345 height 70
copy p "(972) 467-8460"
click at [1281, 407] on button "New Prospect" at bounding box center [1301, 426] width 428 height 38
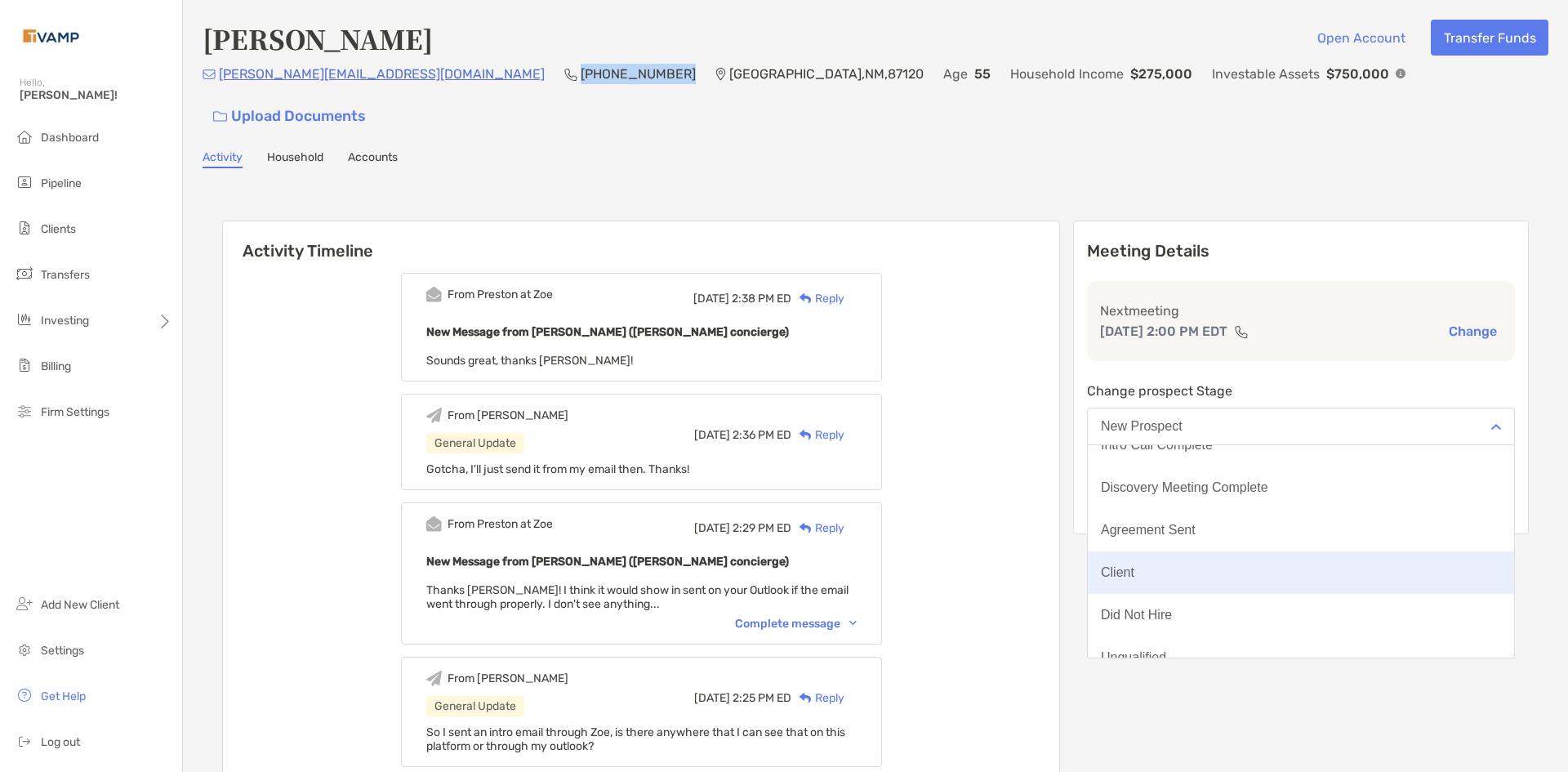
scroll to position [128, 0]
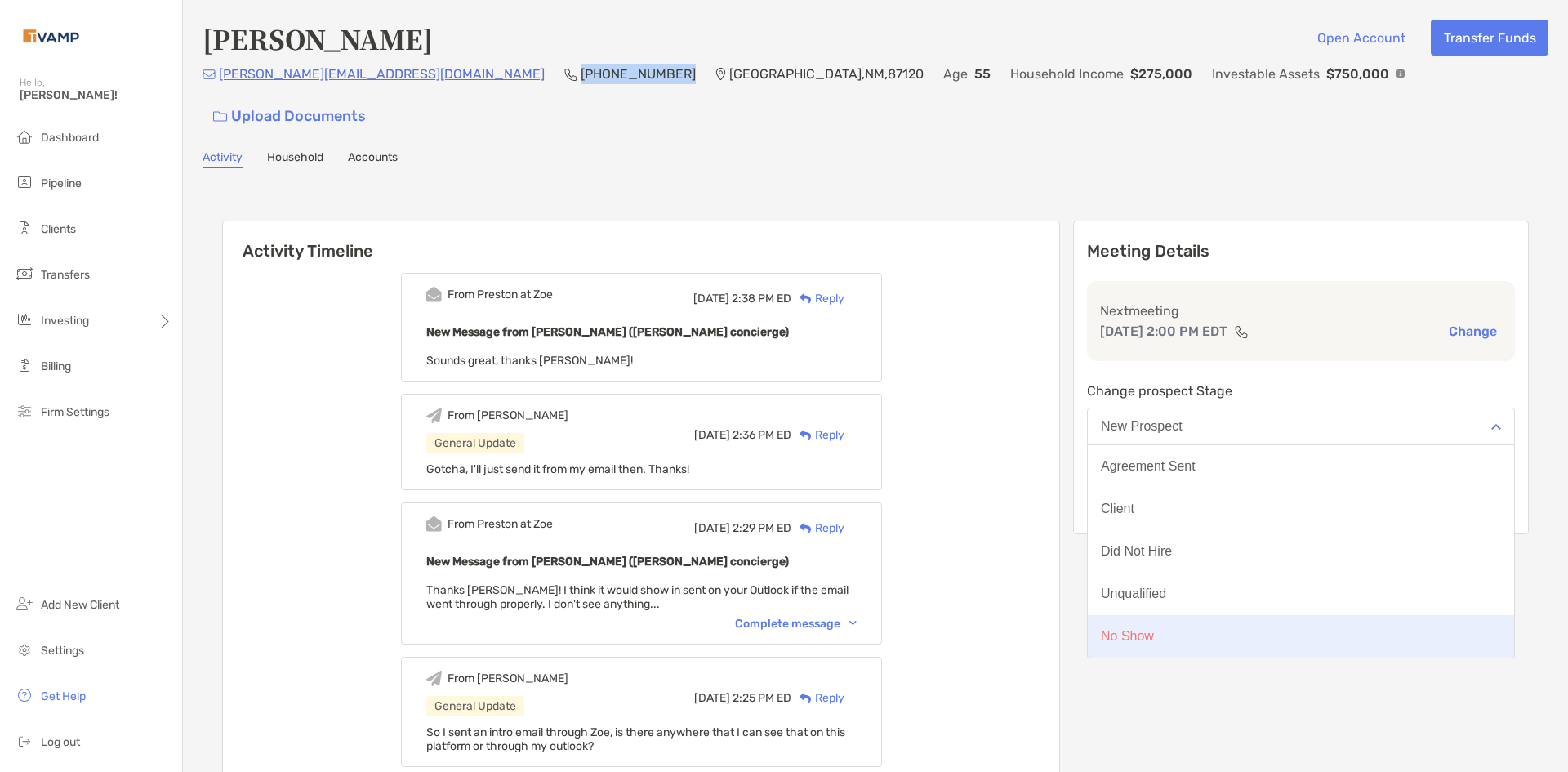
click at [1197, 615] on button "No Show" at bounding box center [1301, 636] width 426 height 42
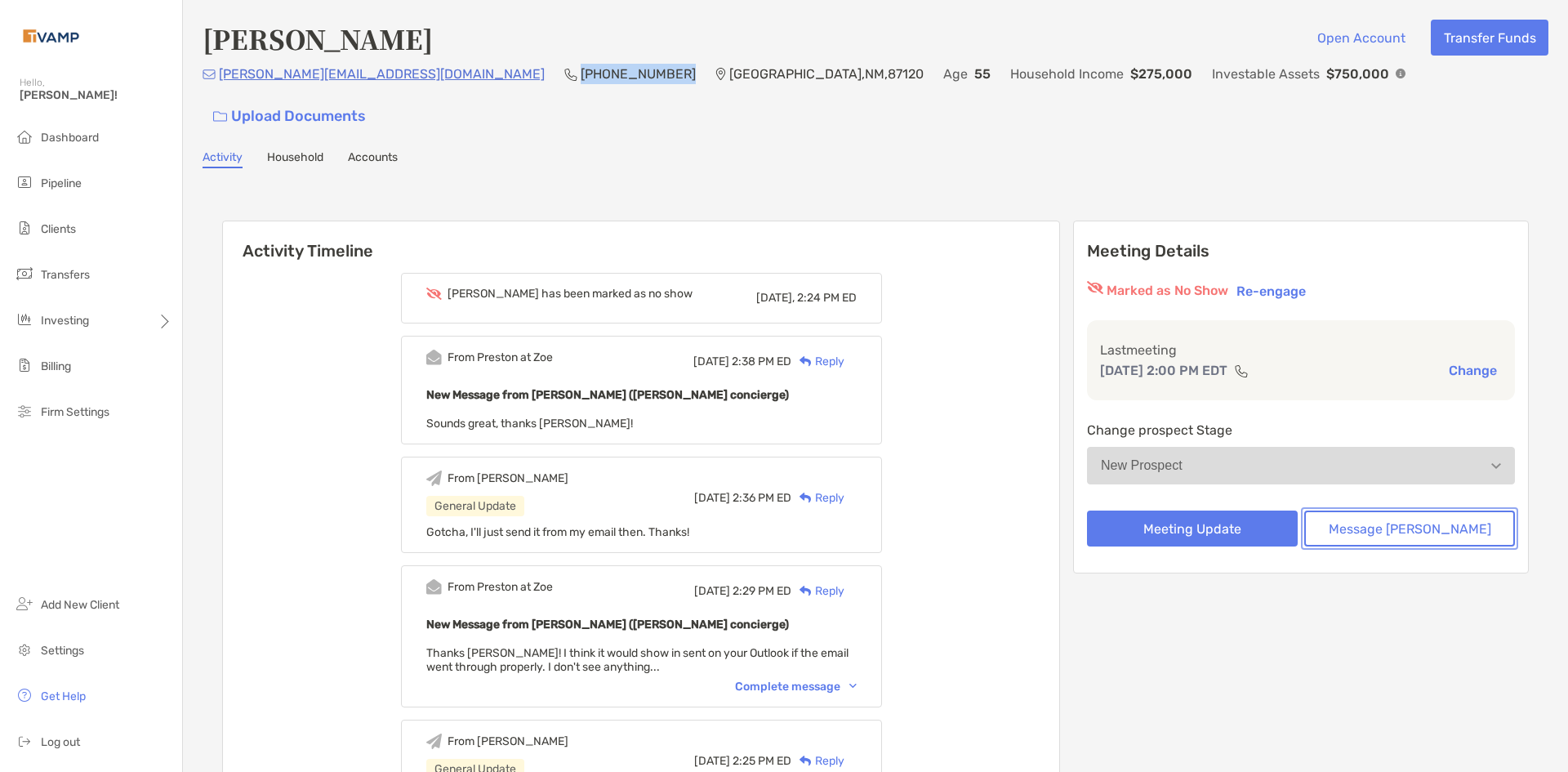
click at [1374, 511] on button "Message Zoe" at bounding box center [1409, 529] width 210 height 36
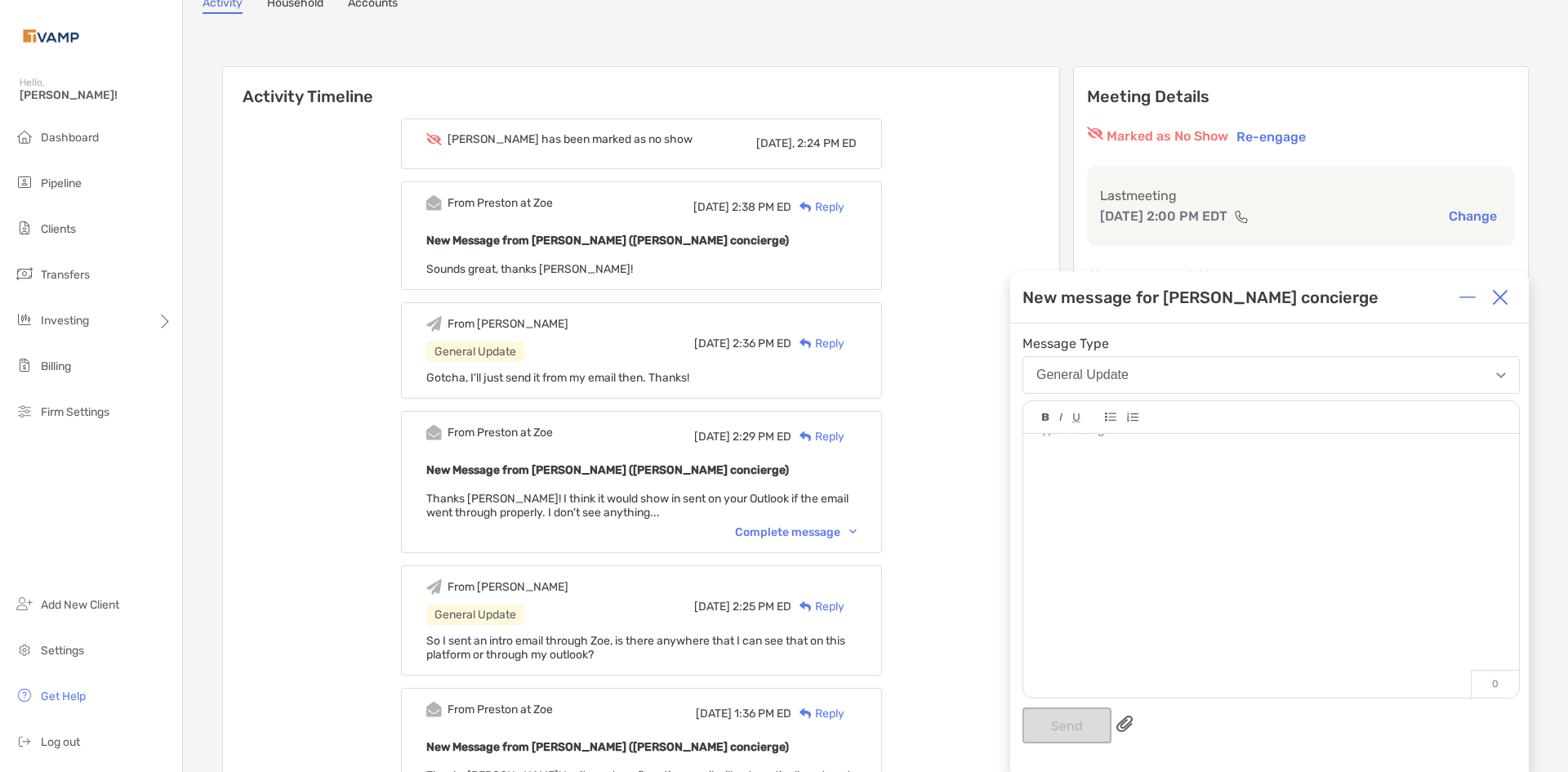
scroll to position [163, 0]
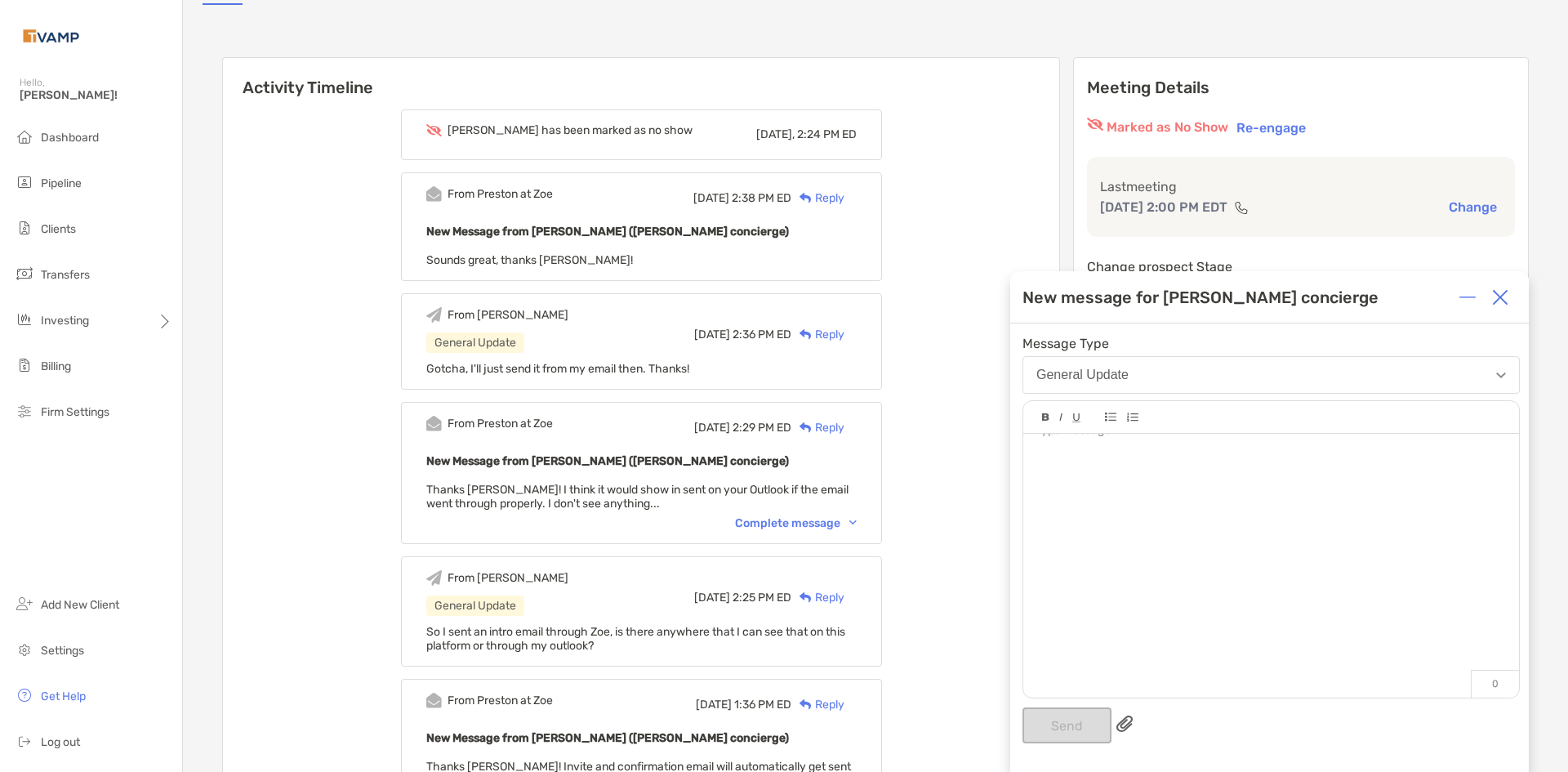
click at [1078, 487] on div at bounding box center [1270, 532] width 496 height 248
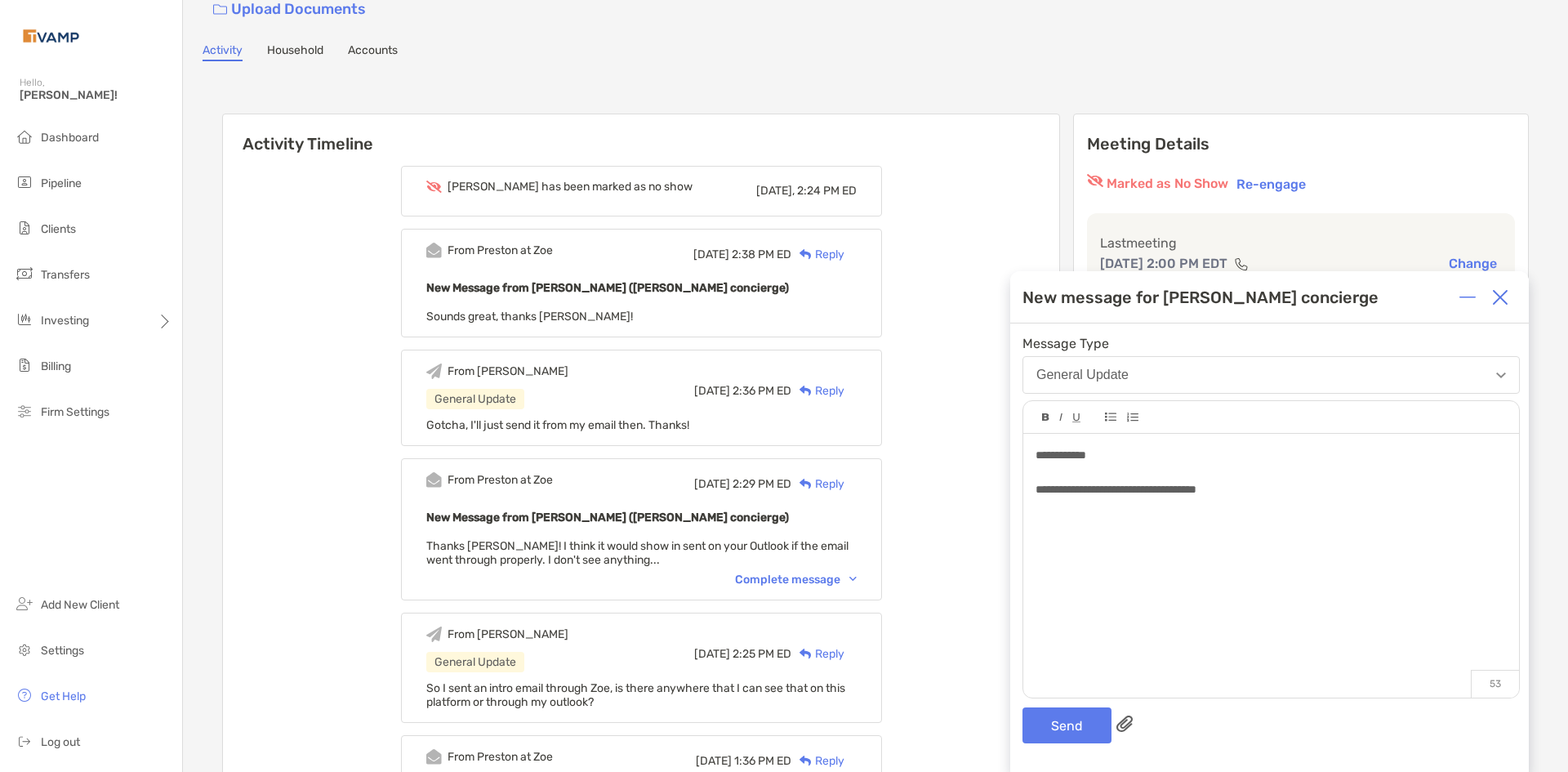
scroll to position [245, 0]
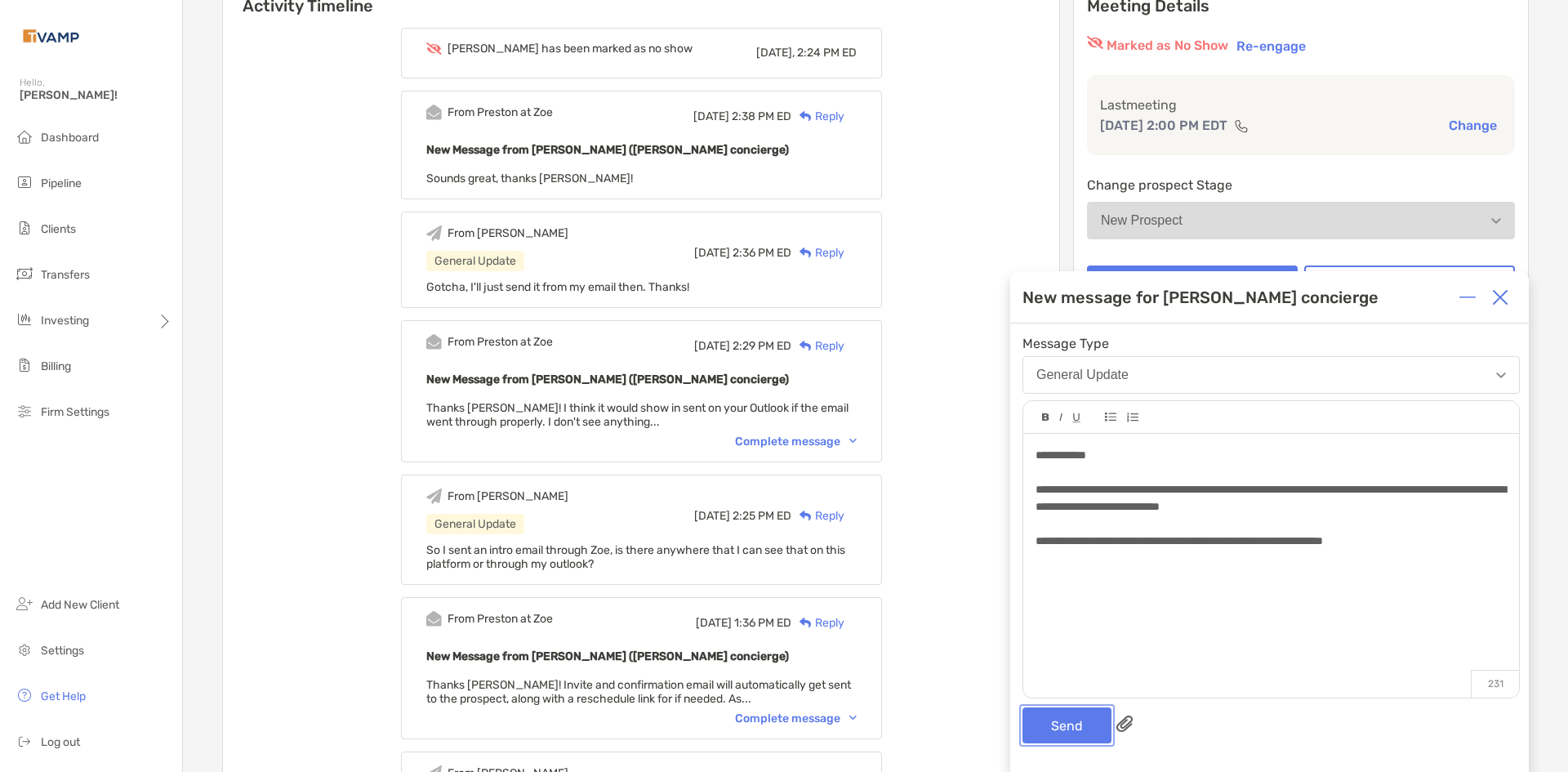
click at [1088, 725] on button "Send" at bounding box center [1066, 725] width 89 height 36
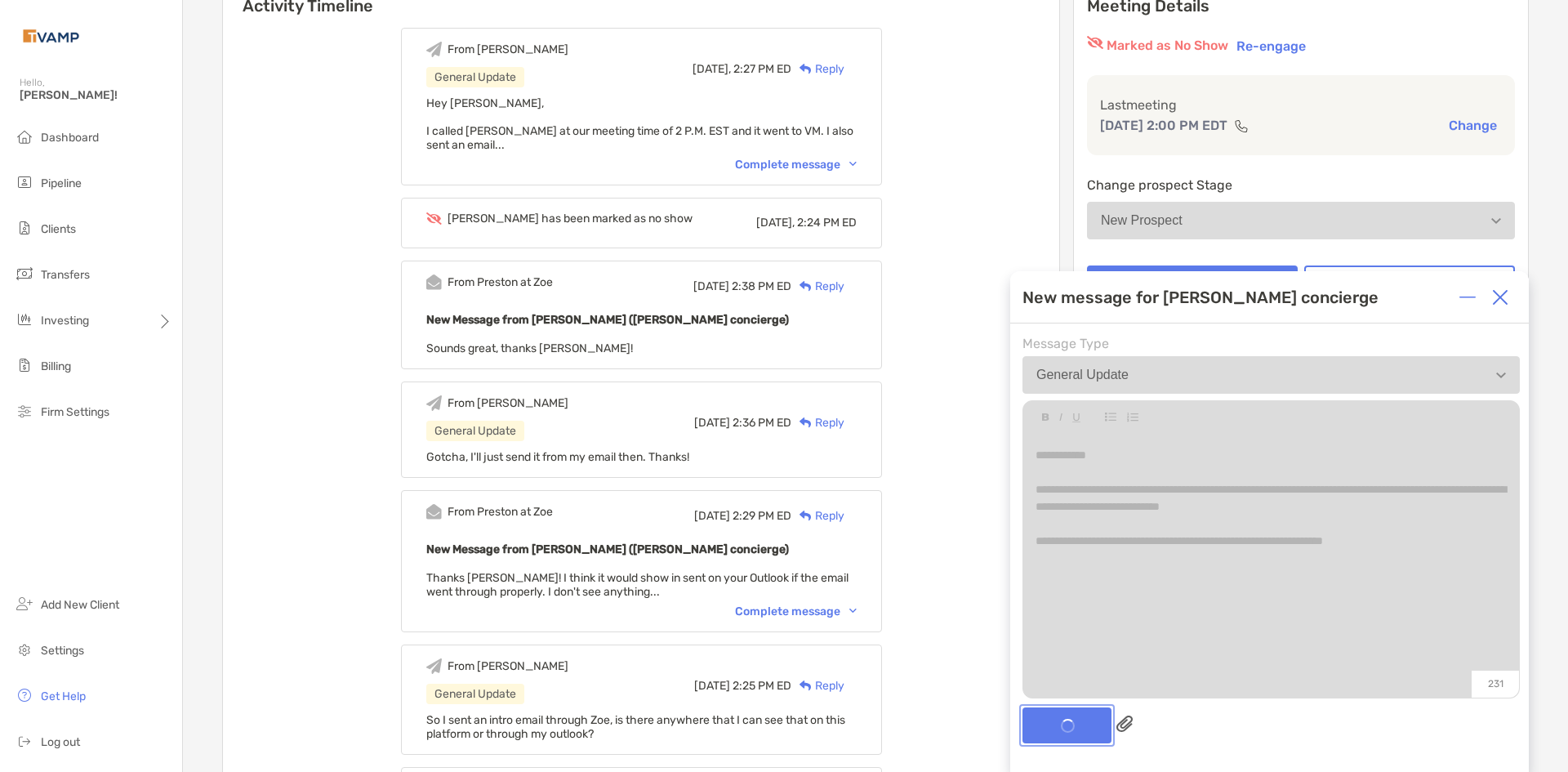
scroll to position [415, 0]
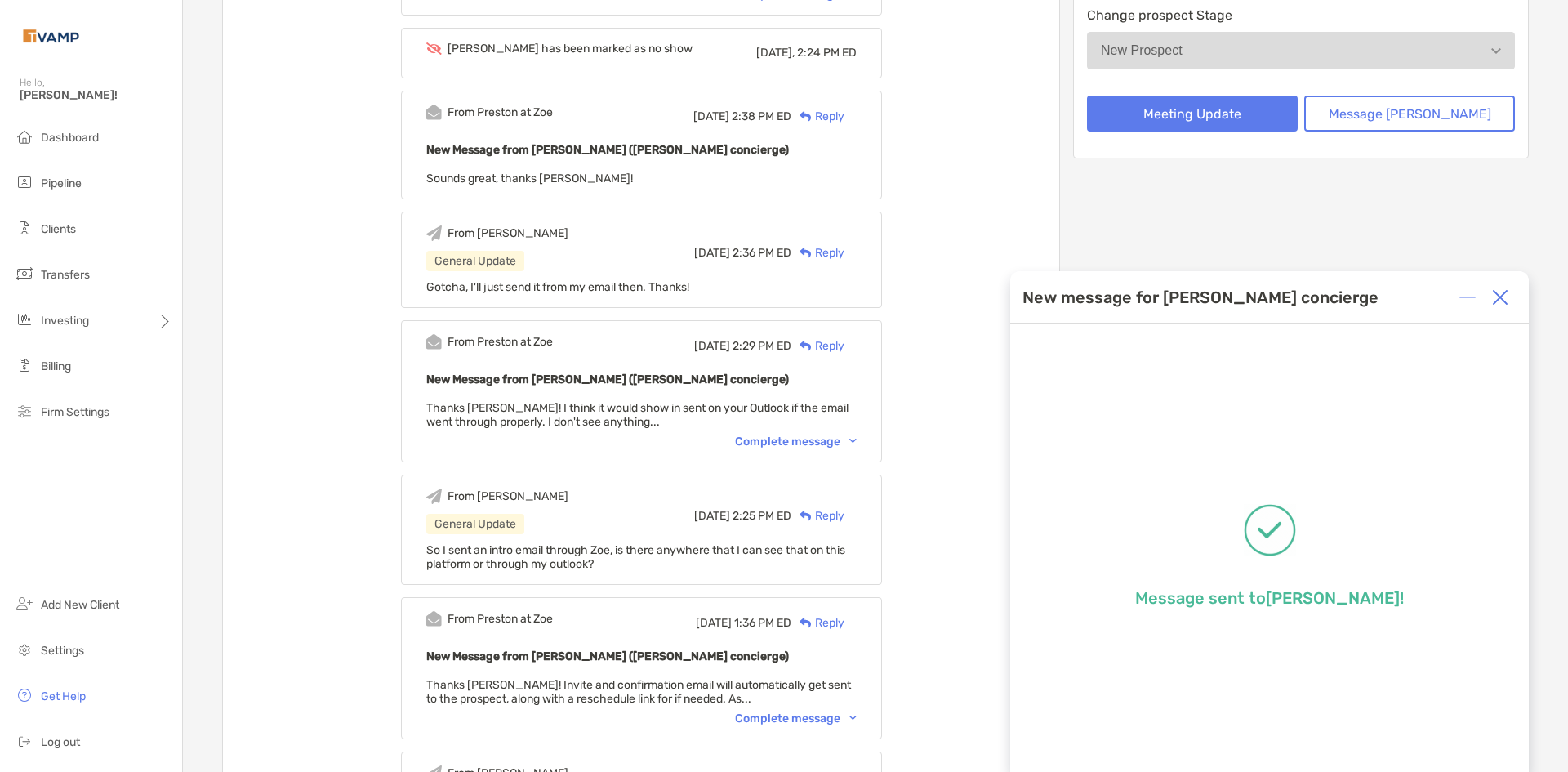
click at [1506, 293] on img at bounding box center [1500, 297] width 16 height 16
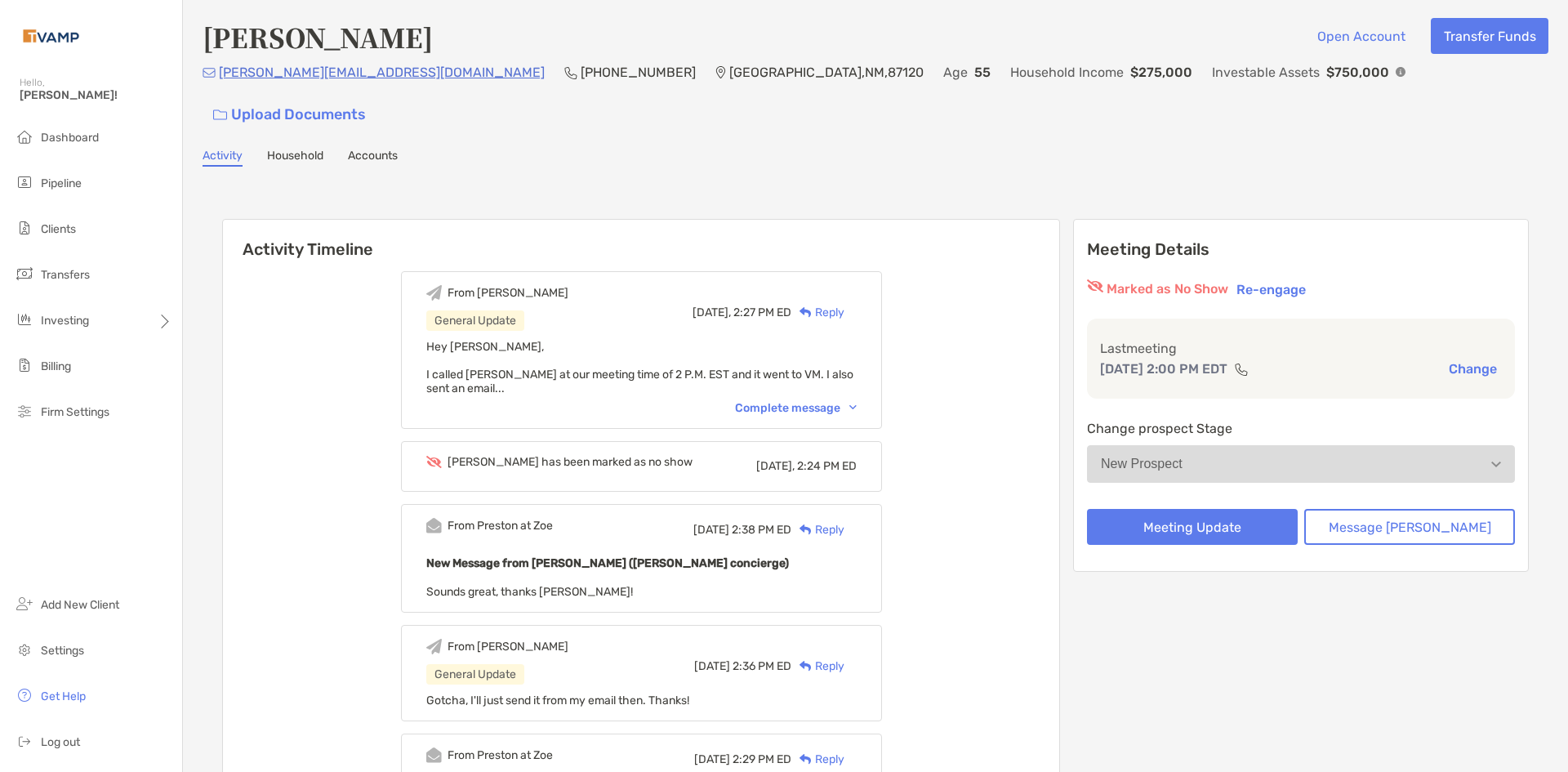
scroll to position [0, 0]
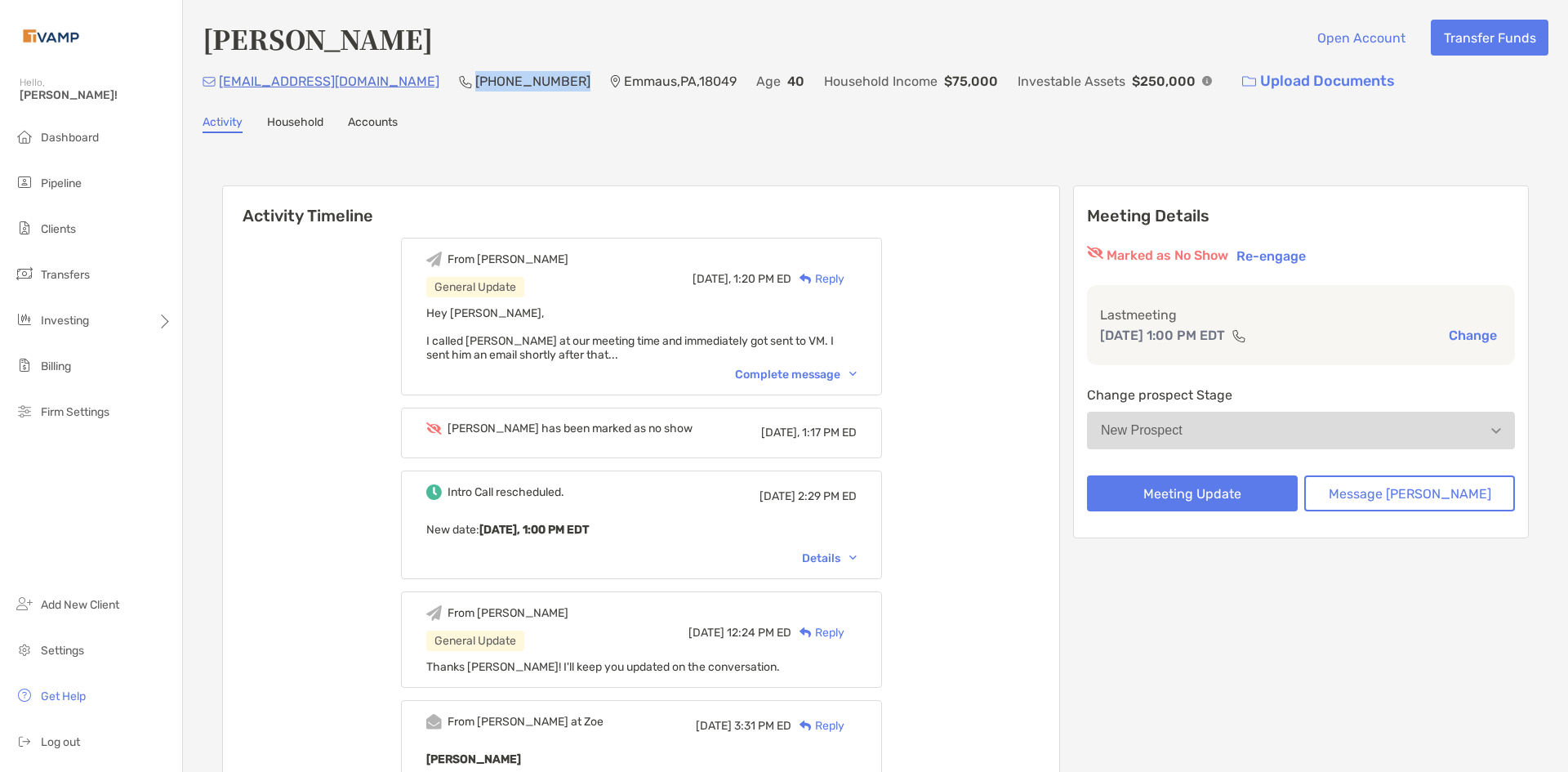
drag, startPoint x: 475, startPoint y: 78, endPoint x: 375, endPoint y: 85, distance: 100.2
click at [375, 85] on div "tddmrr@icloud.com (484) 809-3456 Emmaus , PA , 18049 Age 40 Household Income $7…" at bounding box center [875, 81] width 1345 height 35
copy p "(484) 809-3456"
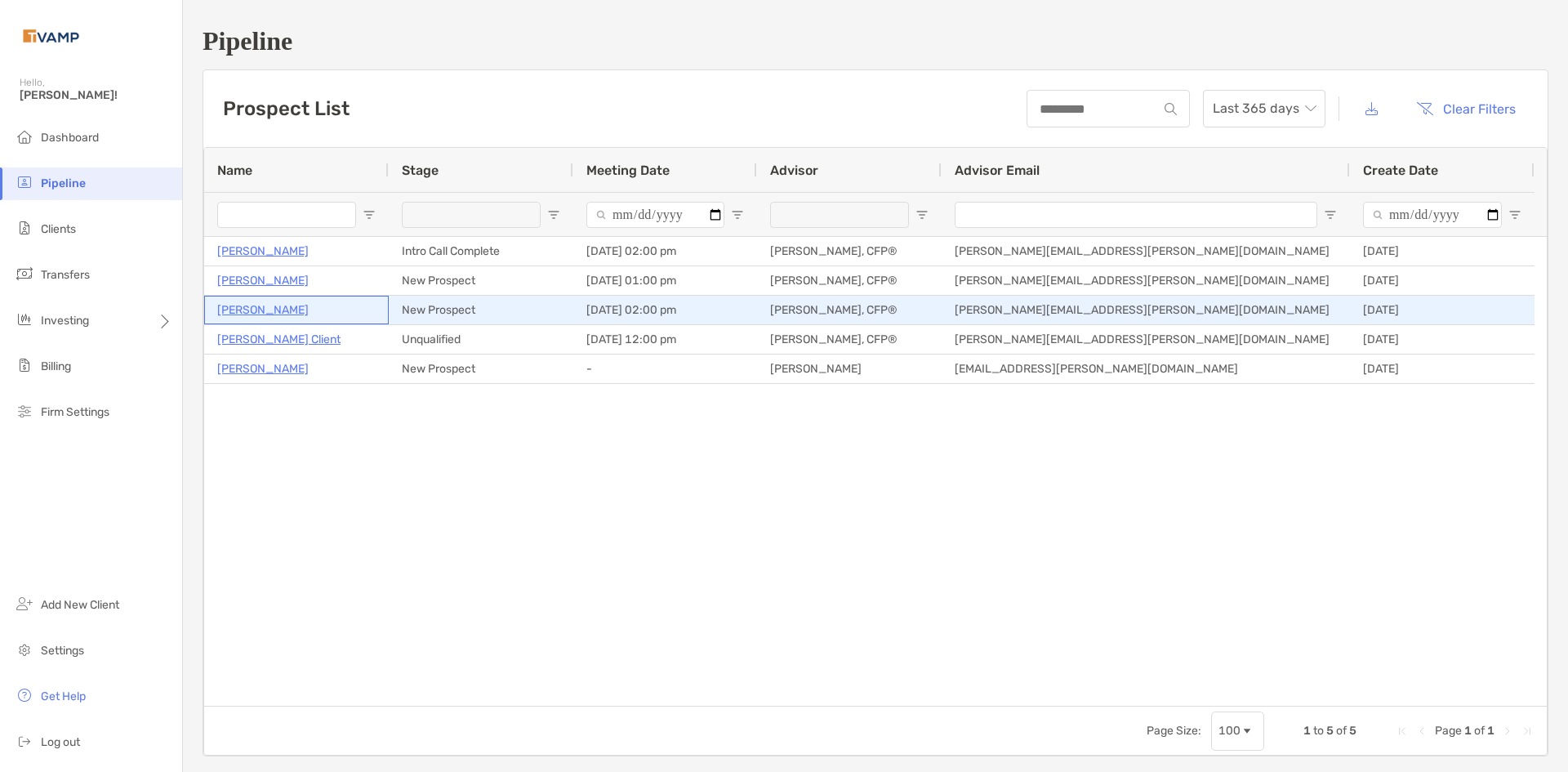
click at [275, 312] on p "[PERSON_NAME]" at bounding box center [263, 310] width 91 height 21
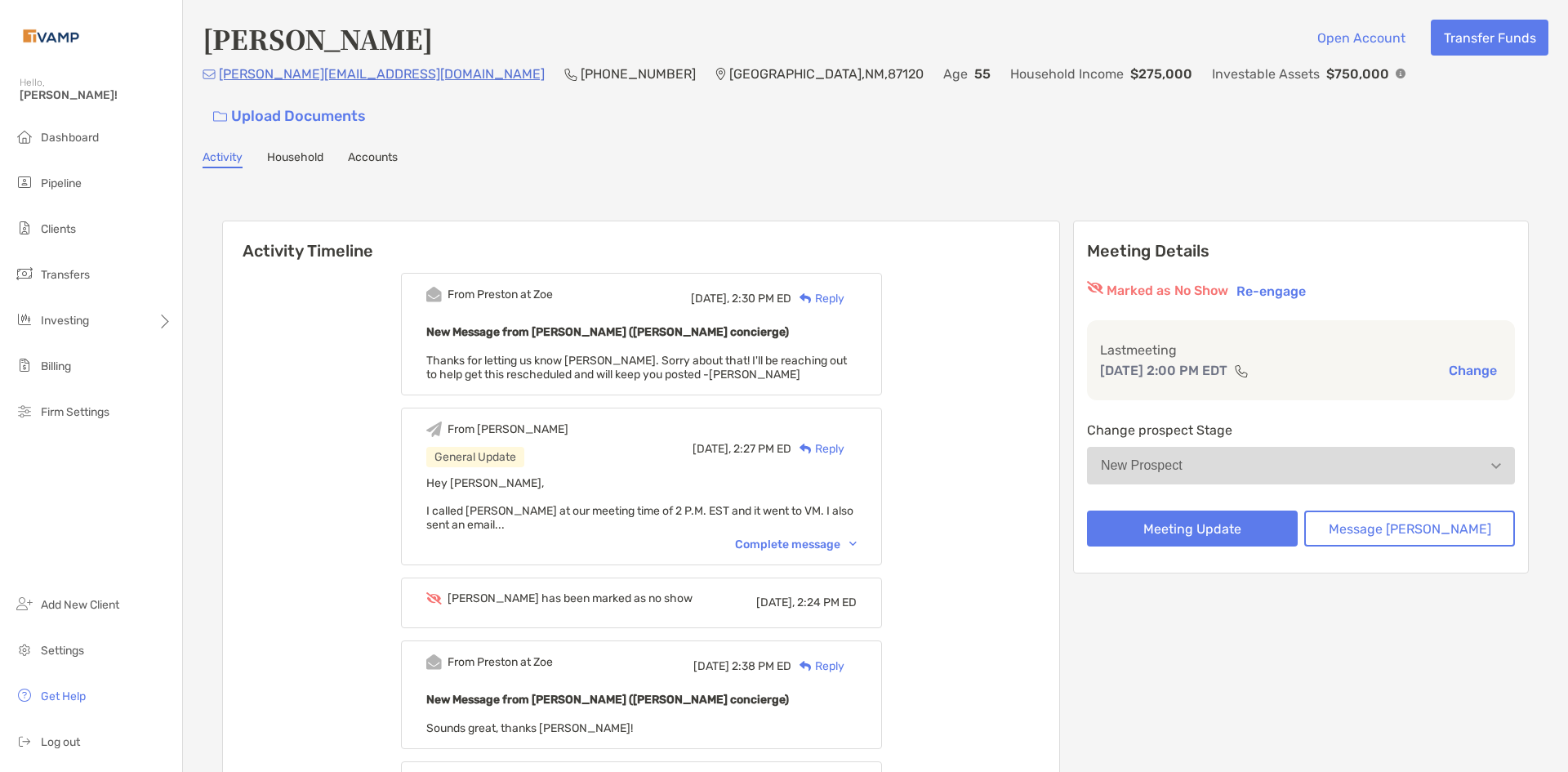
click at [856, 542] on img at bounding box center [853, 544] width 8 height 5
